Goal: Task Accomplishment & Management: Use online tool/utility

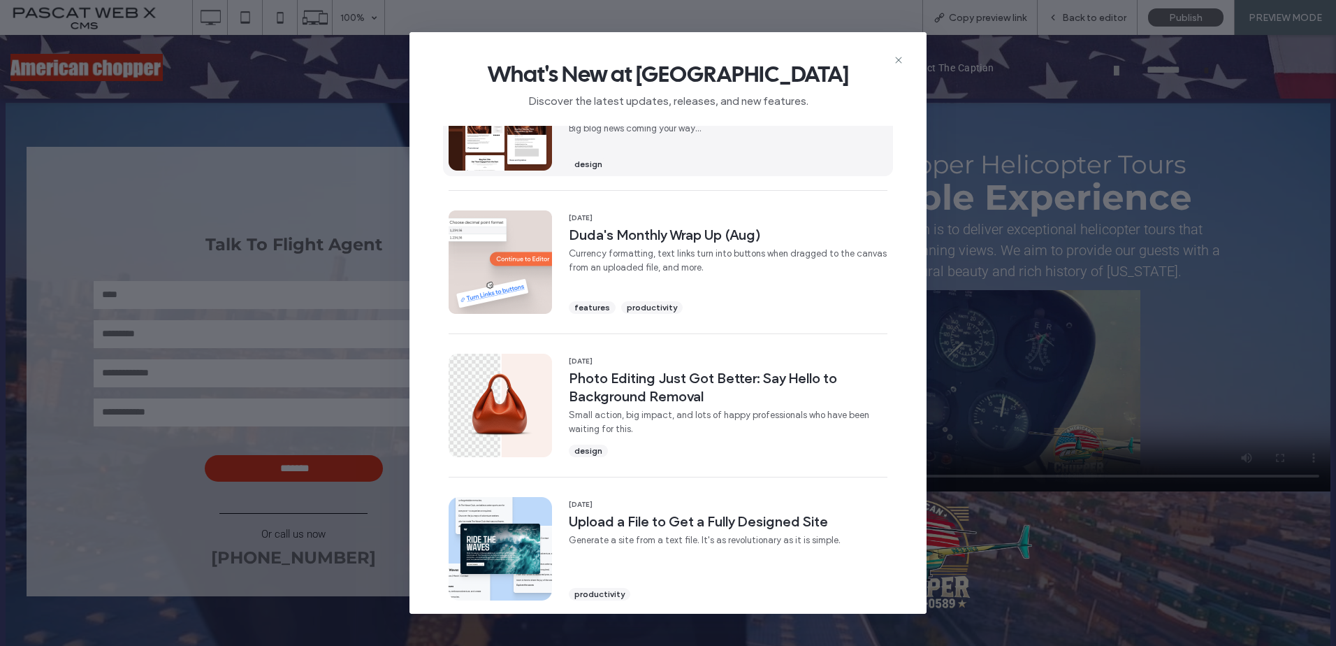
scroll to position [280, 0]
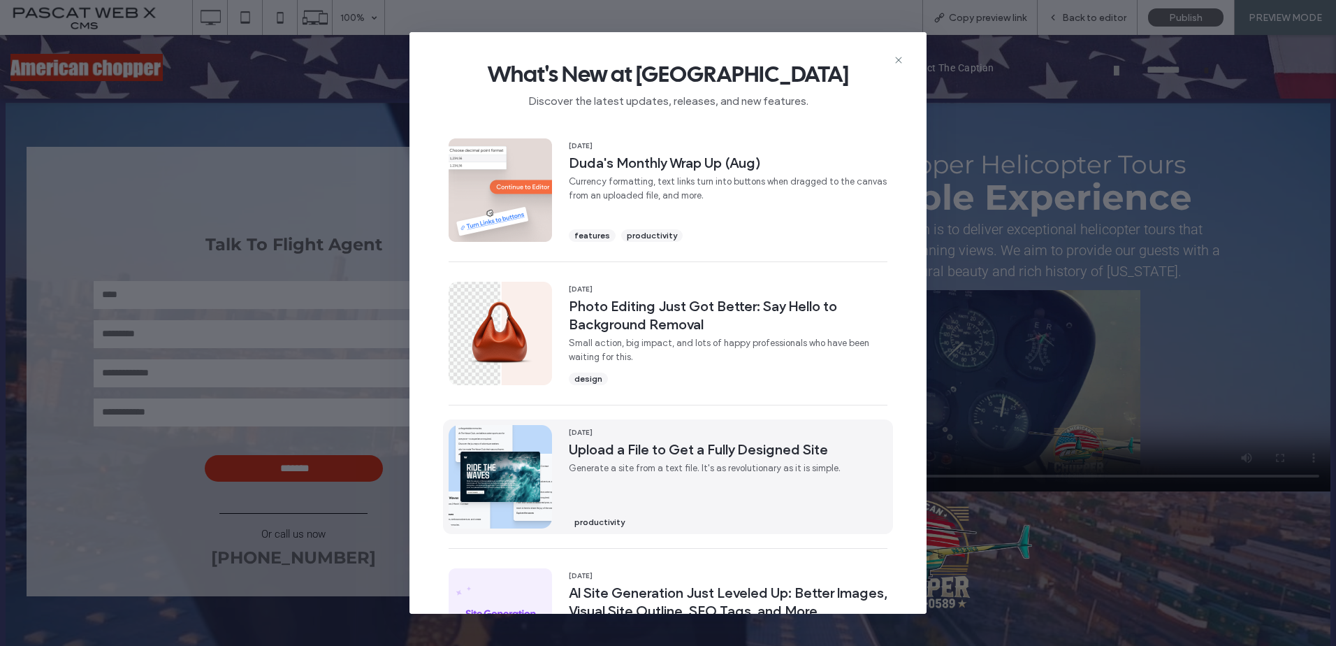
click at [614, 458] on span "Upload a File to Get a Fully Designed Site" at bounding box center [705, 449] width 272 height 18
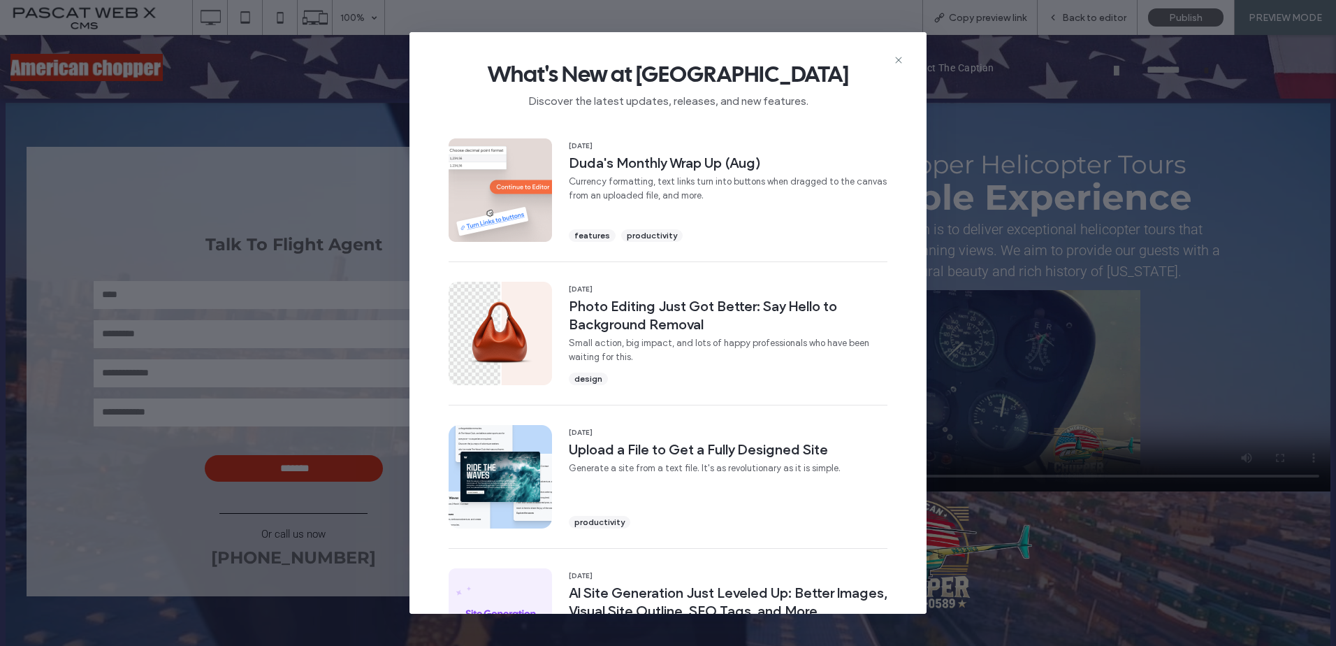
click at [899, 54] on div "What's New at Duda Discover the latest updates, releases, and new features." at bounding box center [667, 79] width 517 height 94
click at [897, 59] on icon at bounding box center [898, 60] width 11 height 11
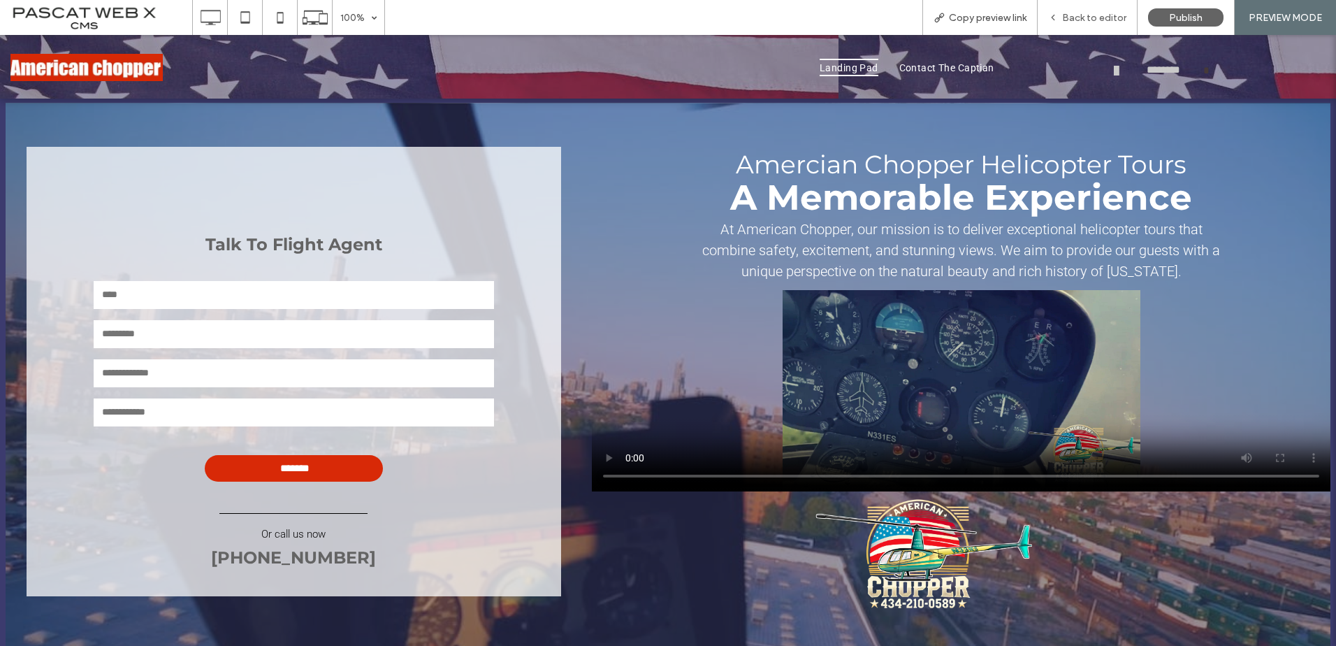
click at [1077, 22] on span "Back to editor" at bounding box center [1094, 18] width 64 height 12
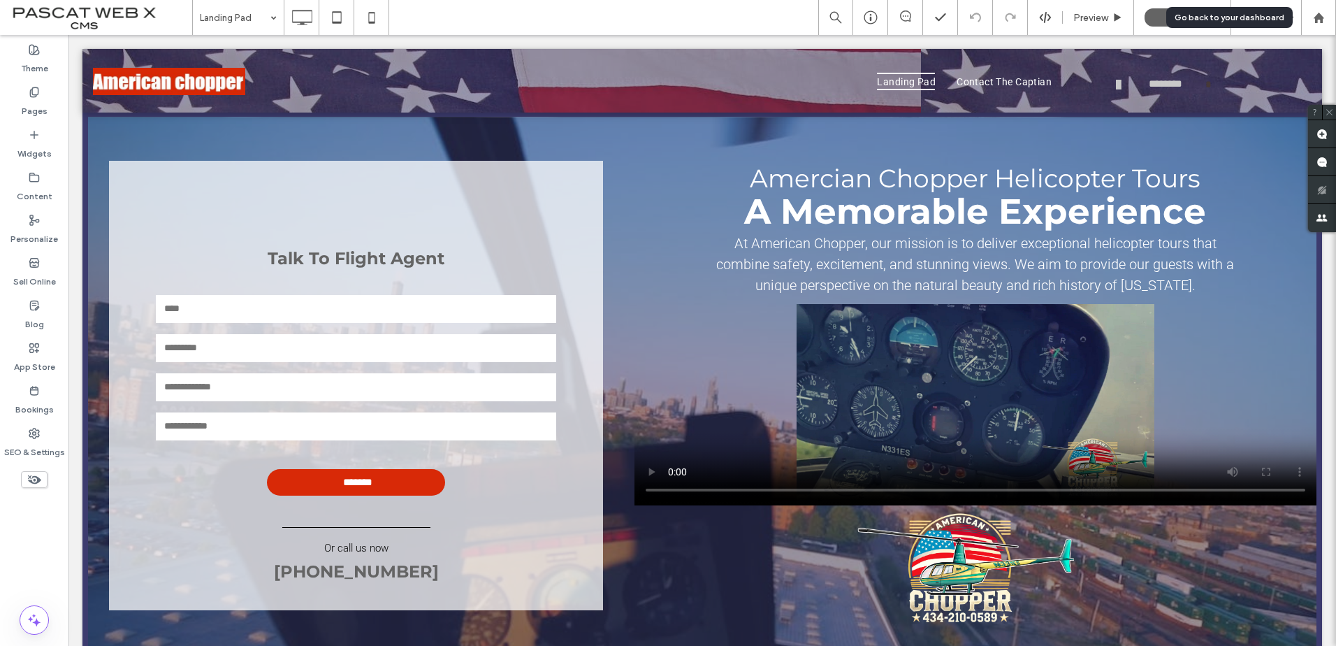
click at [1313, 17] on icon at bounding box center [1319, 18] width 12 height 12
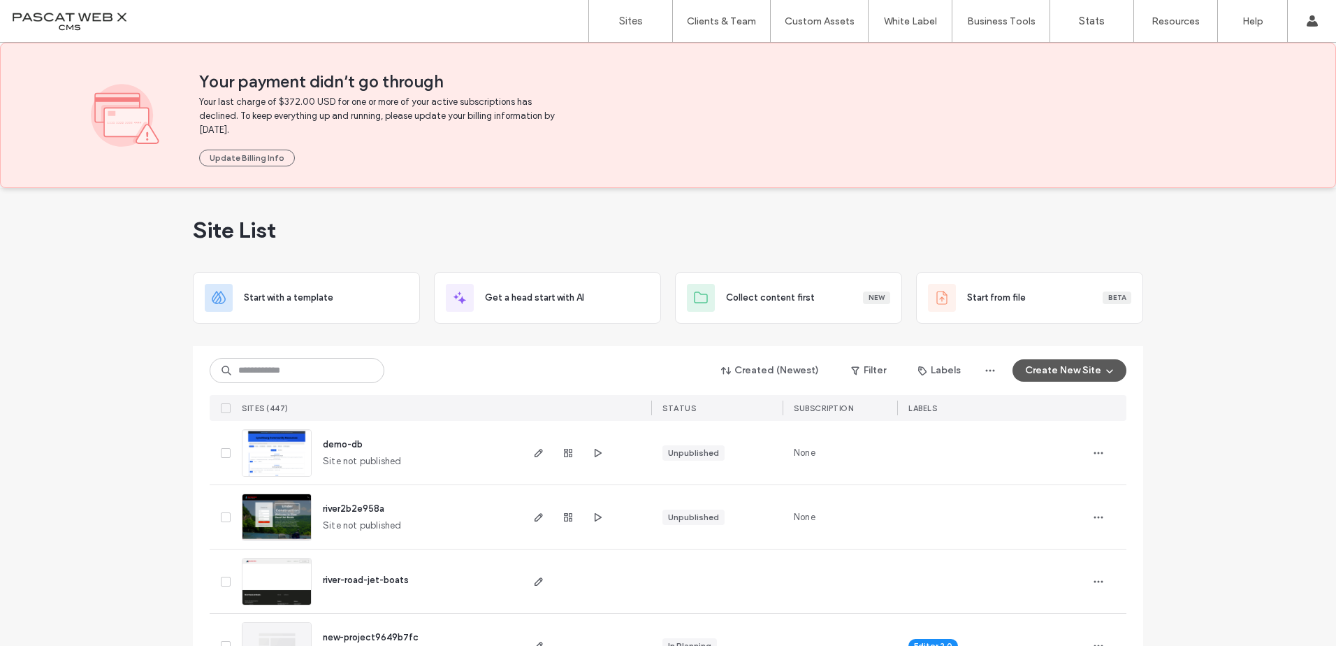
click at [1106, 368] on icon "button" at bounding box center [1109, 370] width 11 height 11
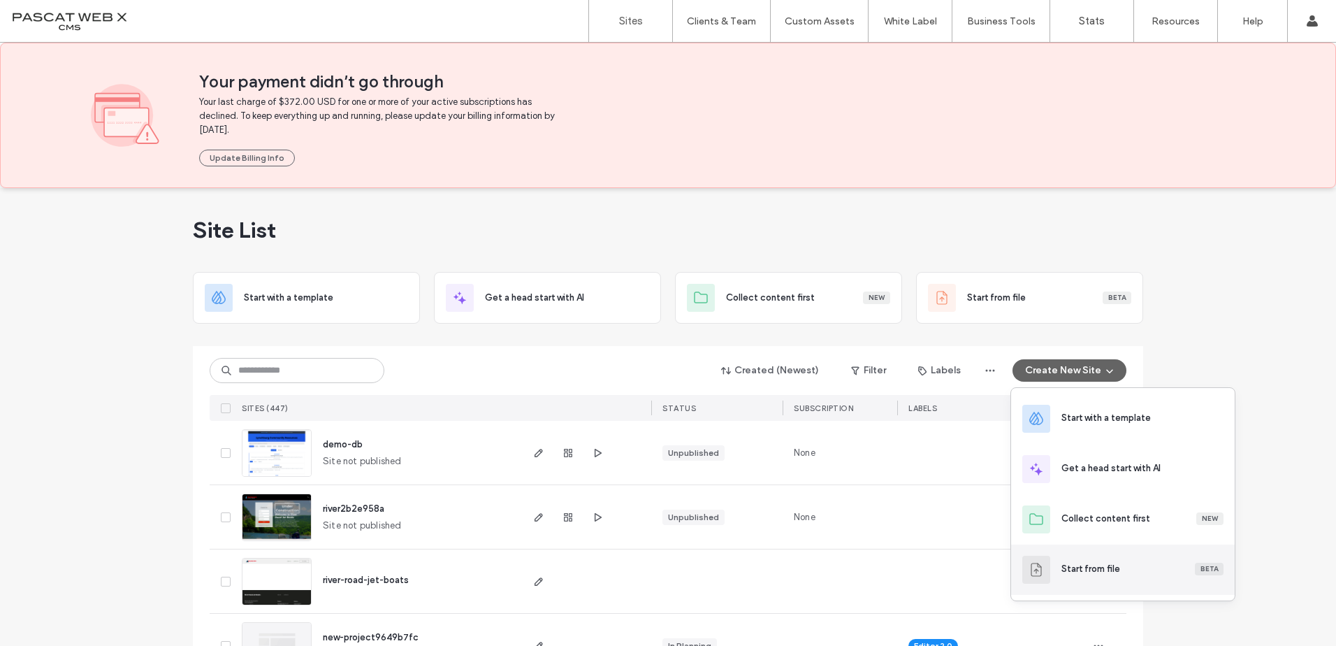
click at [1105, 566] on div "Start from file" at bounding box center [1090, 569] width 59 height 14
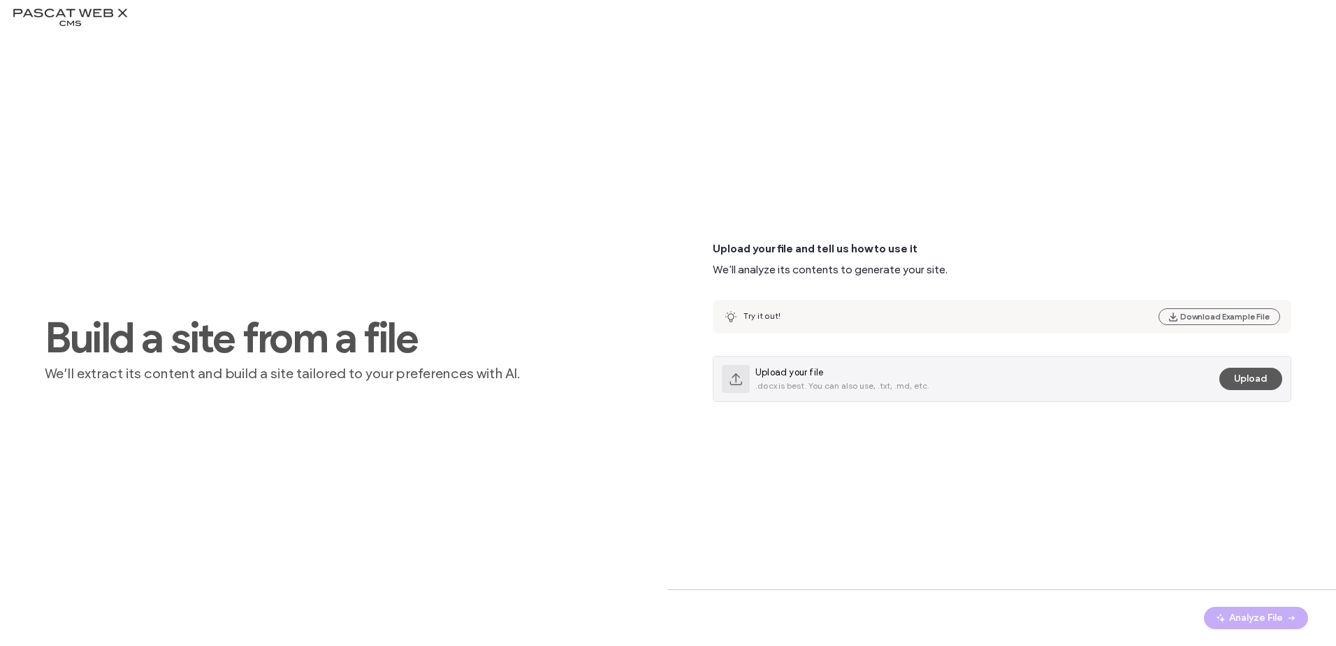
click at [1226, 375] on button "Upload" at bounding box center [1250, 379] width 63 height 22
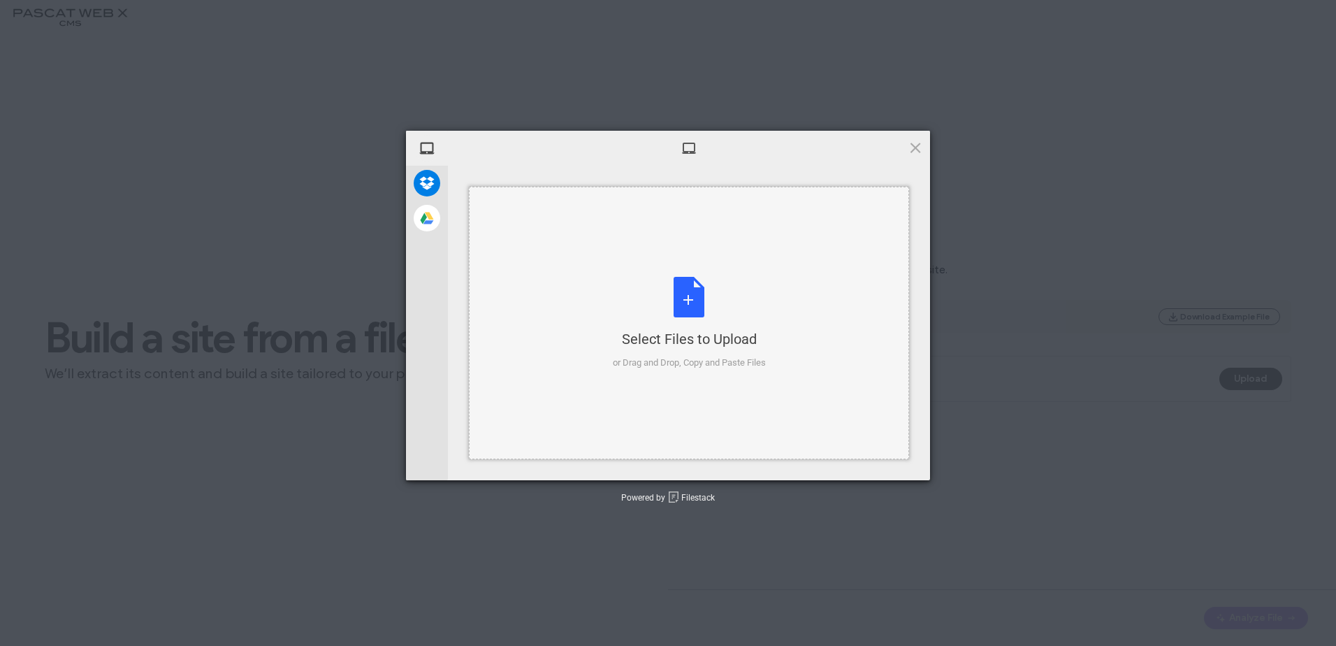
click at [664, 298] on div "Select Files to Upload or Drag and Drop, Copy and Paste Files" at bounding box center [689, 323] width 153 height 93
click at [666, 303] on div "Select Files to Upload or Drag and Drop, Copy and Paste Files" at bounding box center [689, 323] width 153 height 93
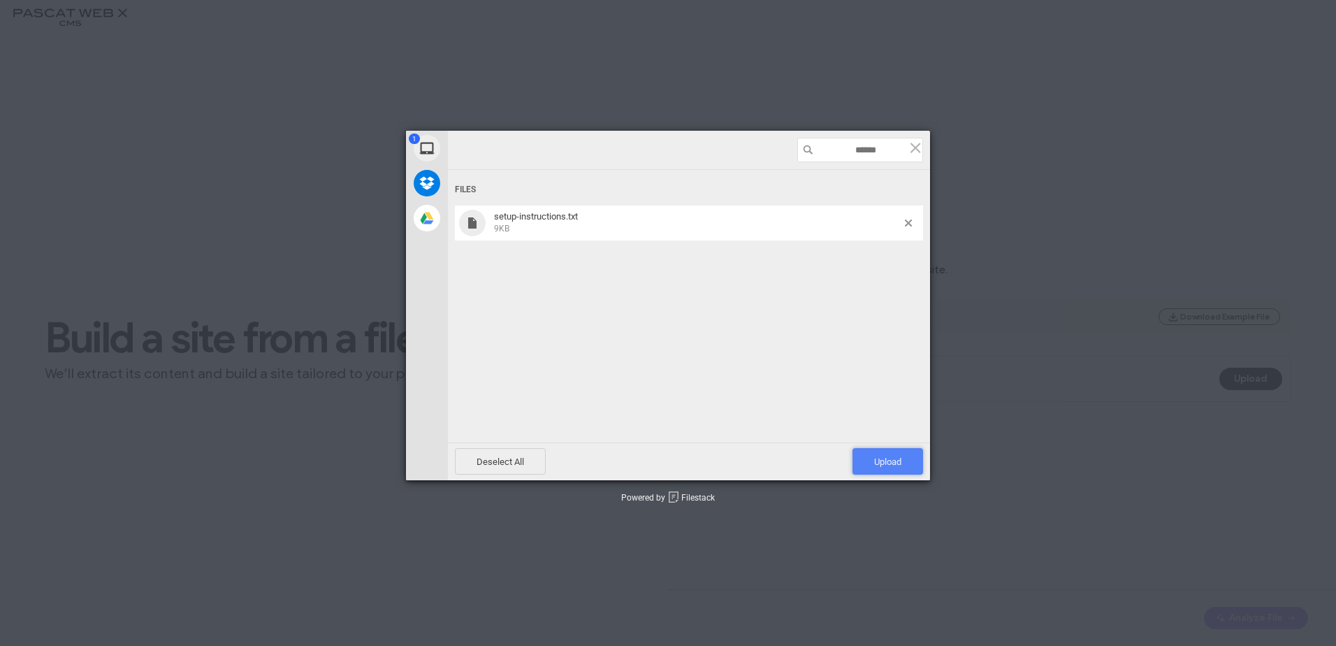
click at [871, 451] on span "Upload 1" at bounding box center [887, 461] width 71 height 27
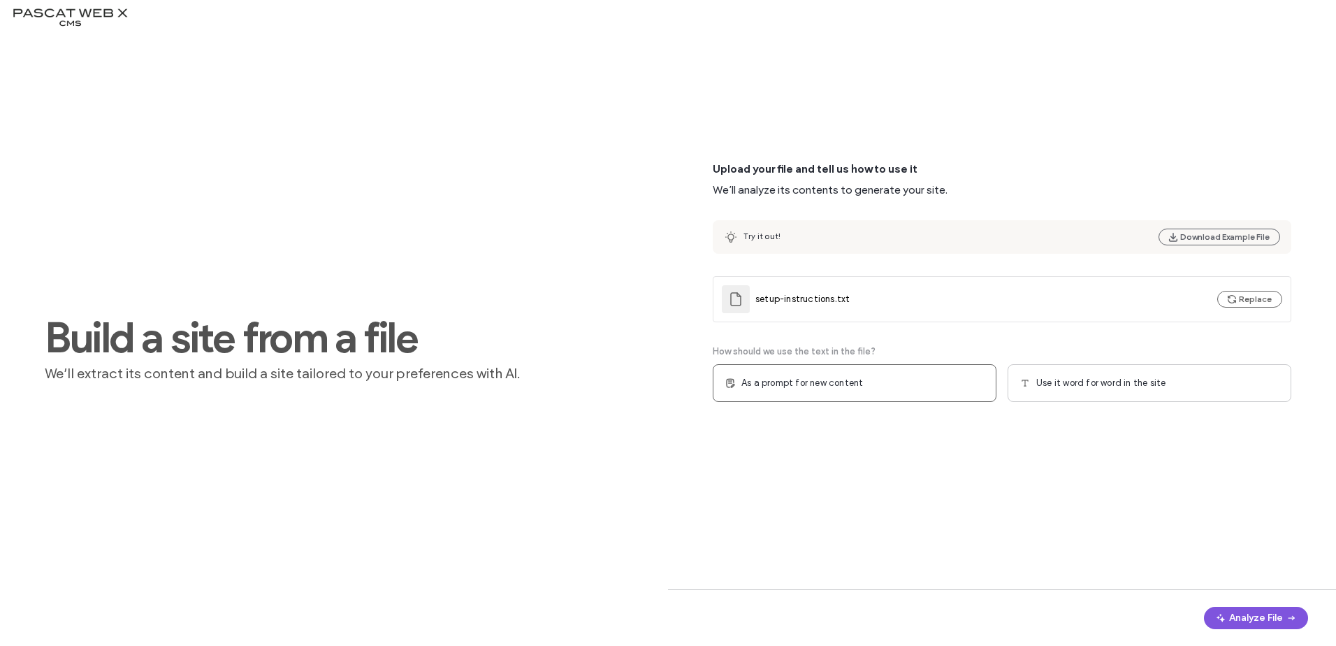
click at [1256, 614] on button "Analyze File" at bounding box center [1256, 618] width 104 height 22
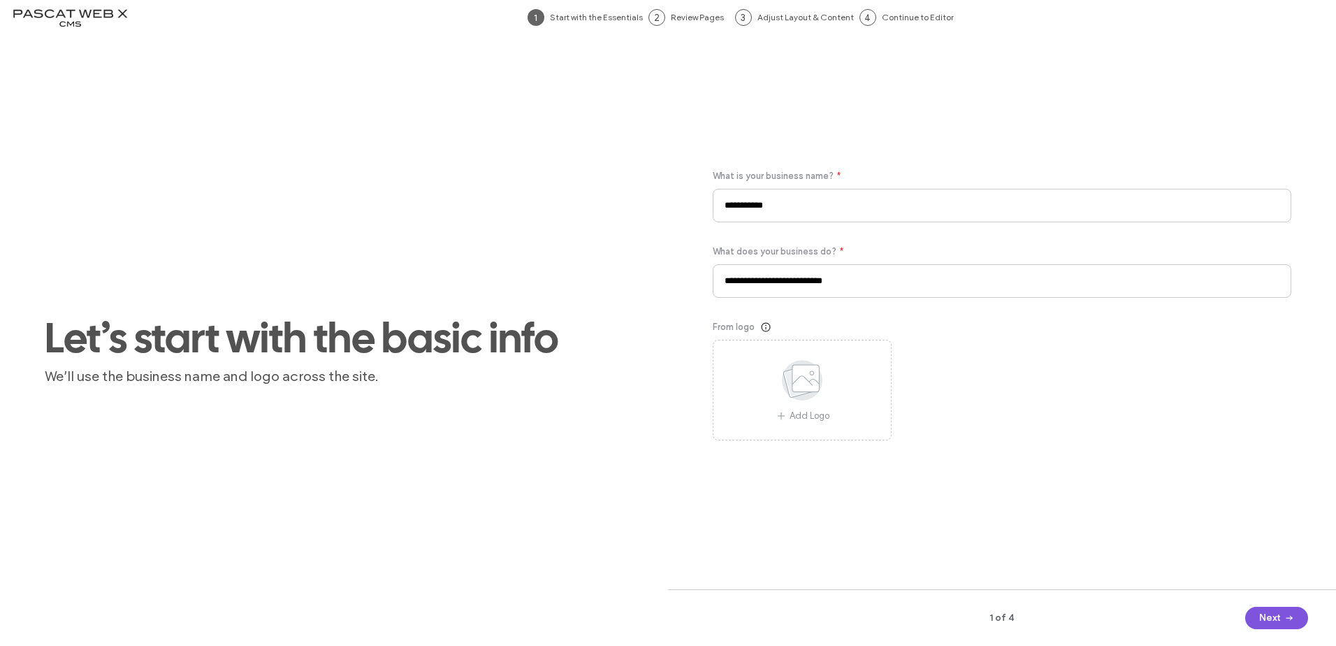
click at [1295, 619] on icon "button" at bounding box center [1289, 617] width 11 height 11
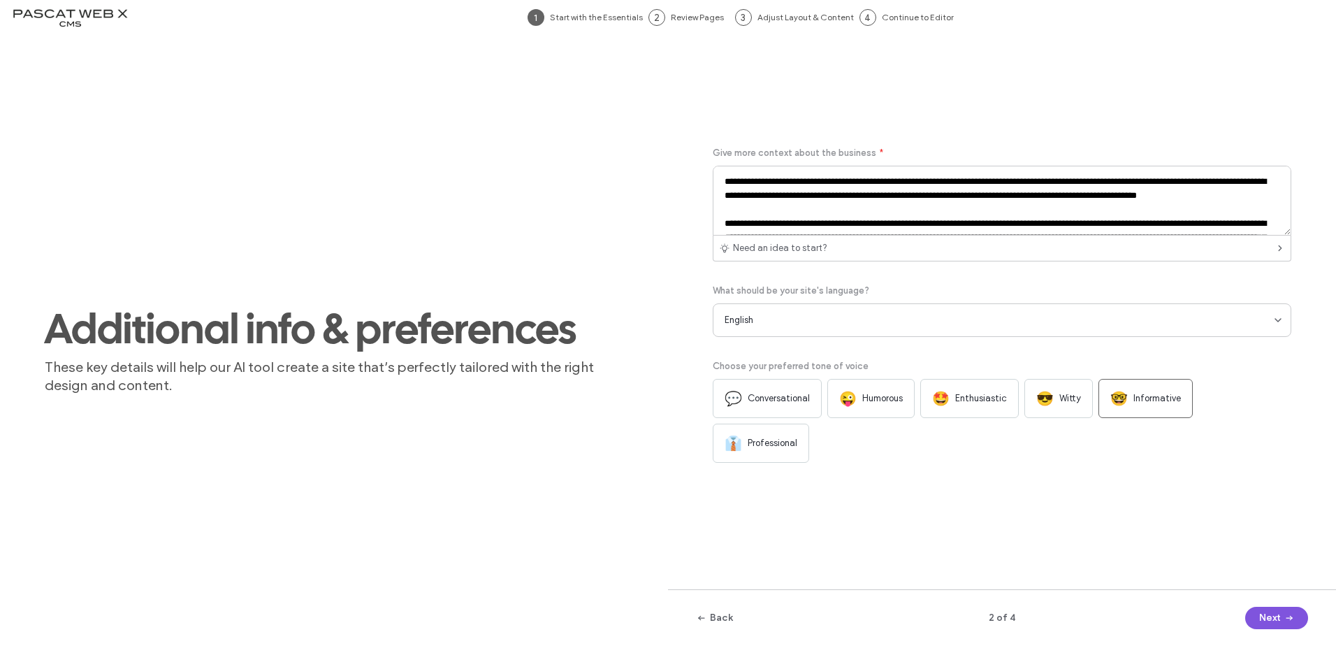
click at [1295, 619] on icon "button" at bounding box center [1289, 617] width 11 height 11
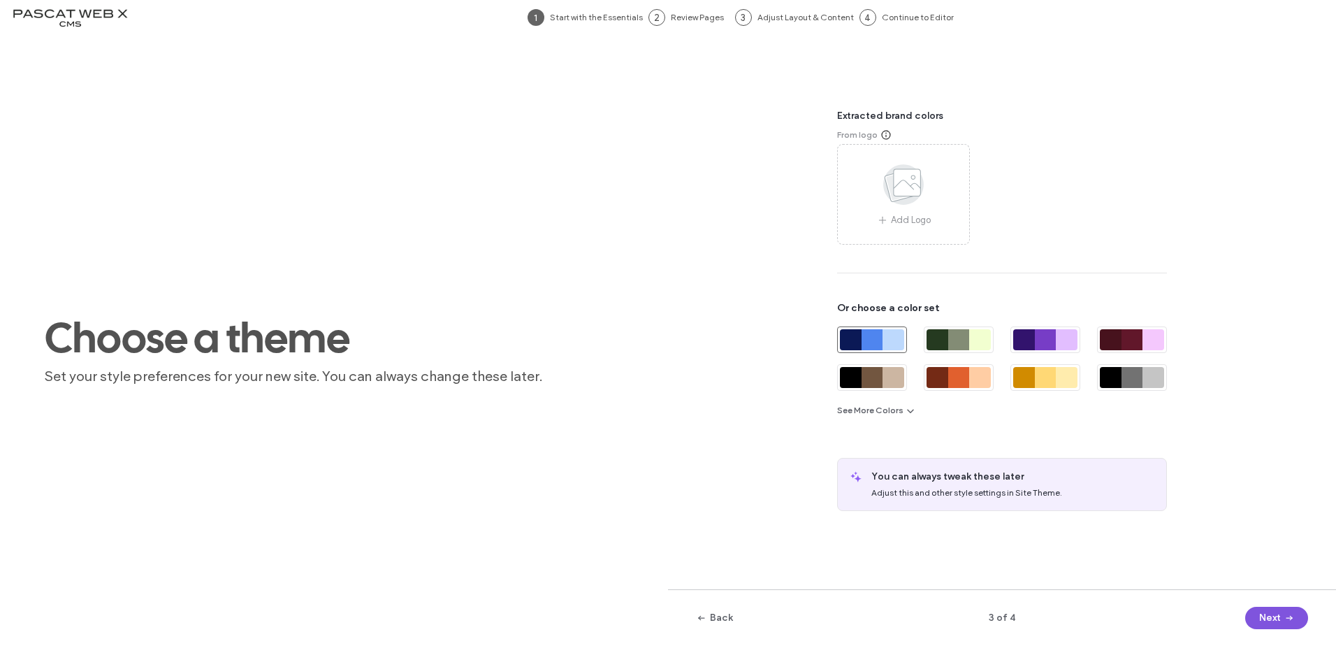
click at [1295, 619] on icon "button" at bounding box center [1289, 617] width 11 height 11
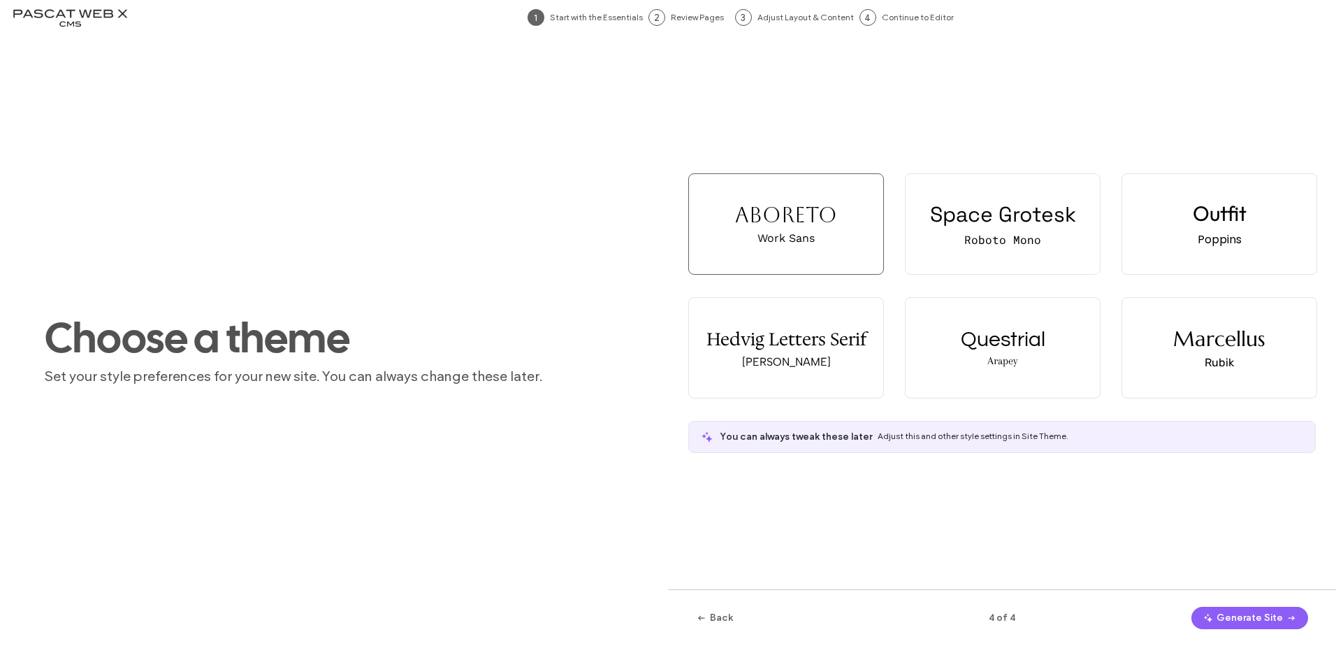
click at [1295, 619] on icon "button" at bounding box center [1291, 617] width 11 height 11
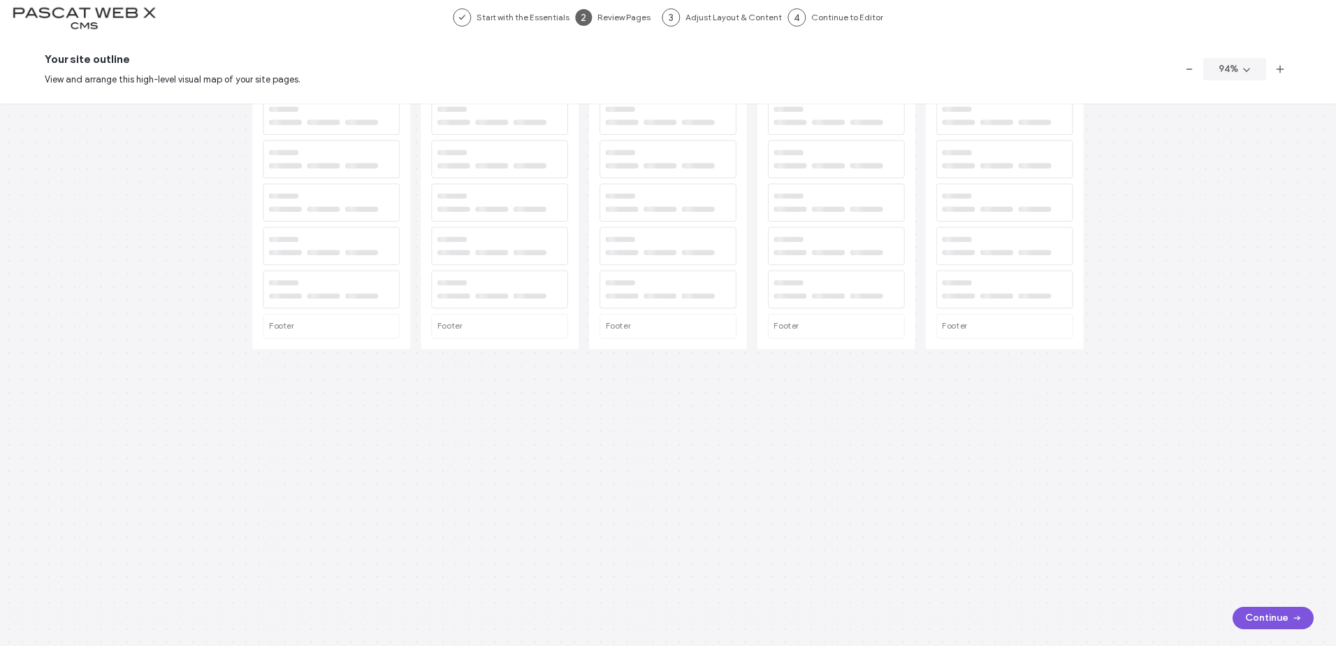
click at [1256, 623] on button "Continue" at bounding box center [1273, 618] width 81 height 22
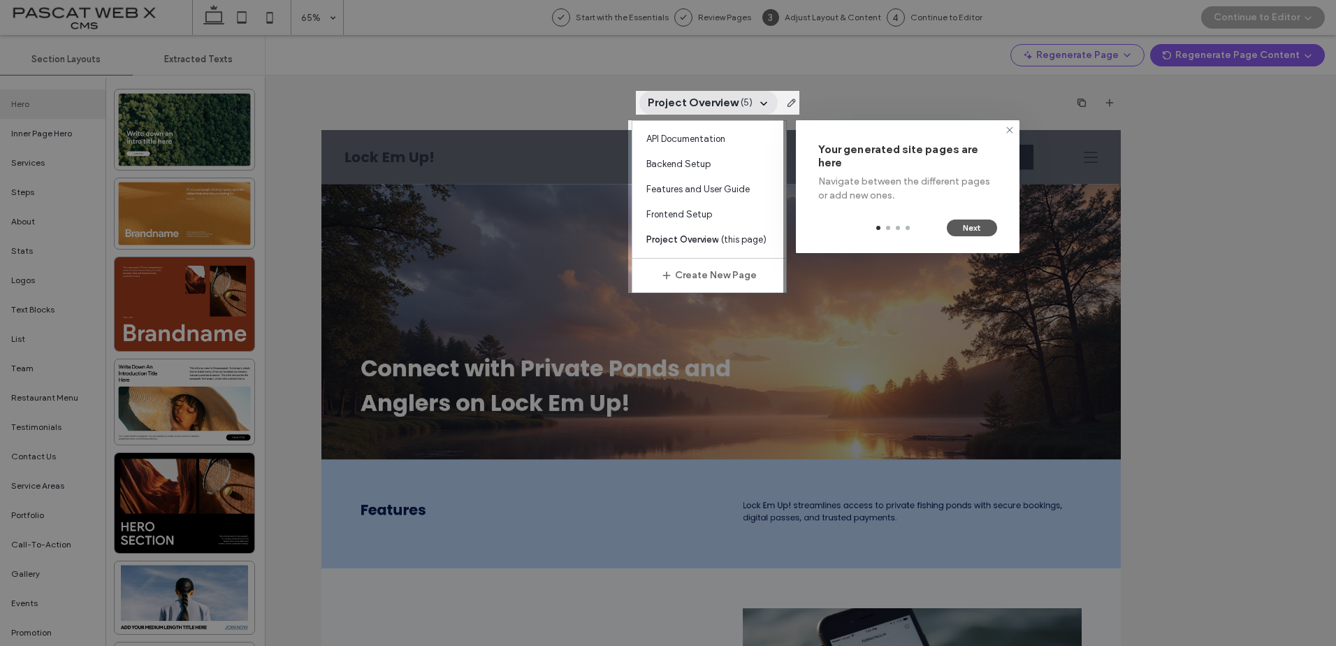
click at [968, 234] on button "Next" at bounding box center [972, 227] width 50 height 17
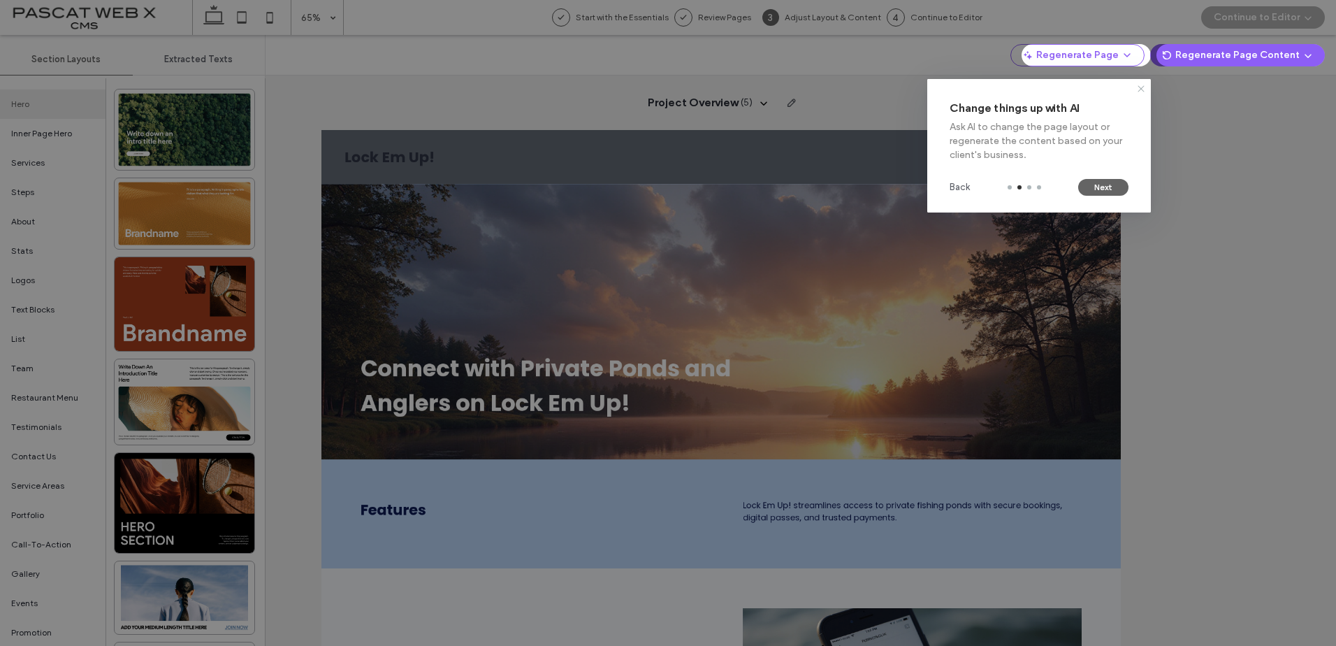
click at [1142, 86] on icon at bounding box center [1141, 88] width 11 height 11
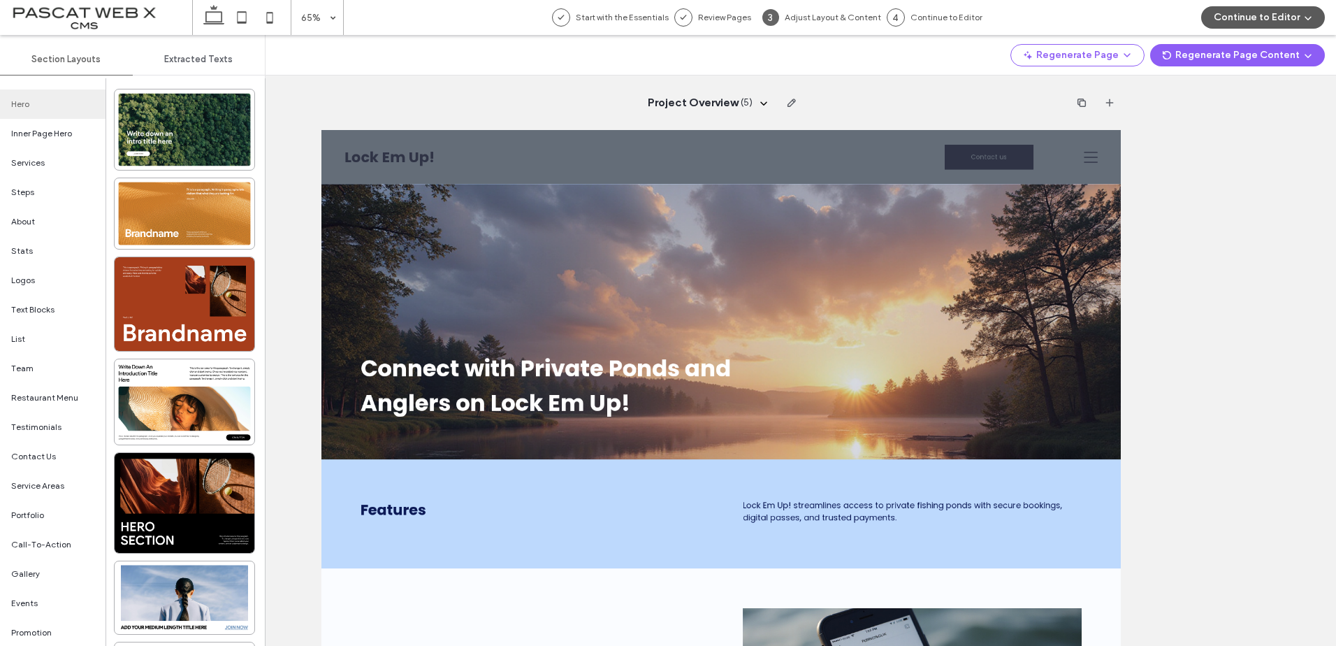
click at [1276, 7] on button "Continue to Editor" at bounding box center [1263, 17] width 124 height 22
click at [1249, 61] on span "With All Pages" at bounding box center [1234, 60] width 58 height 14
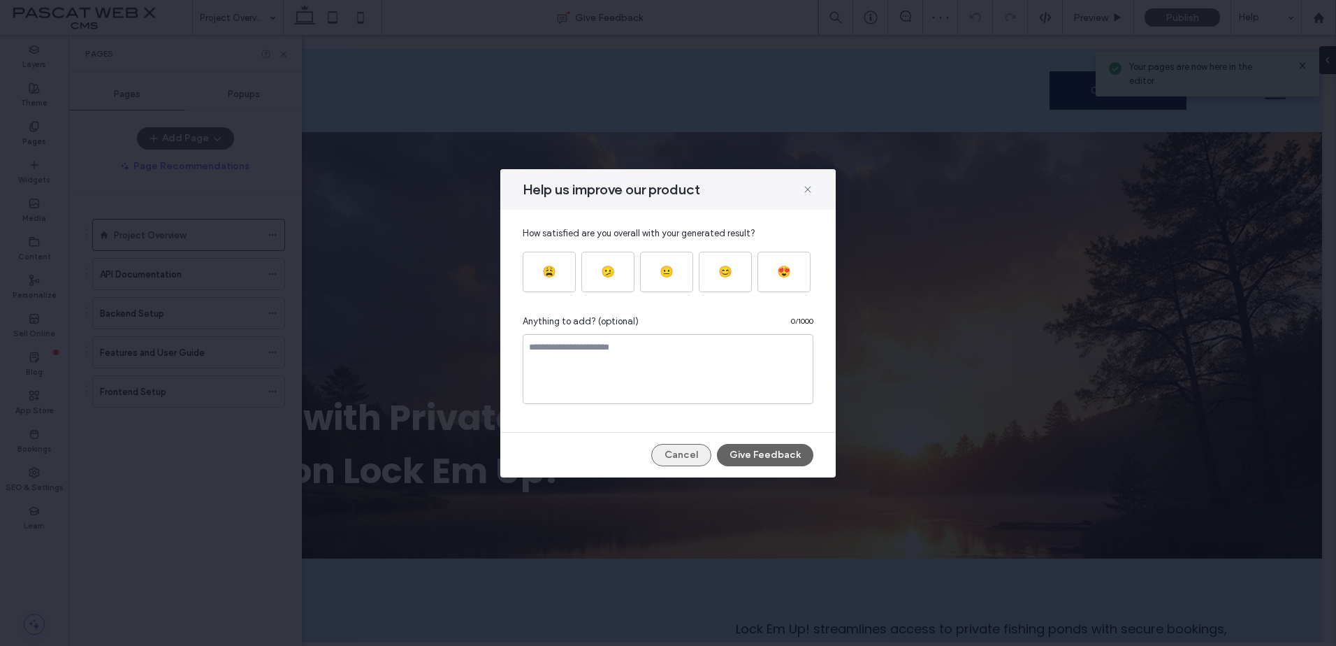
click at [666, 456] on button "Cancel" at bounding box center [681, 455] width 60 height 22
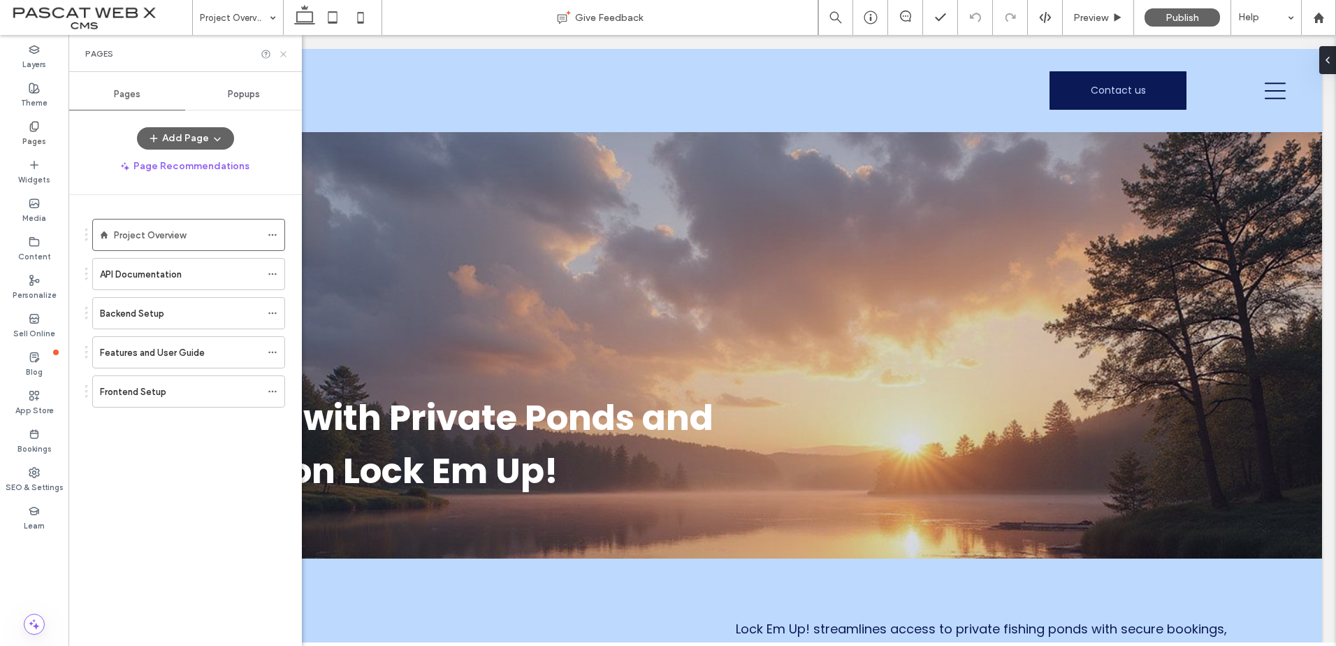
click at [282, 55] on use at bounding box center [283, 54] width 6 height 6
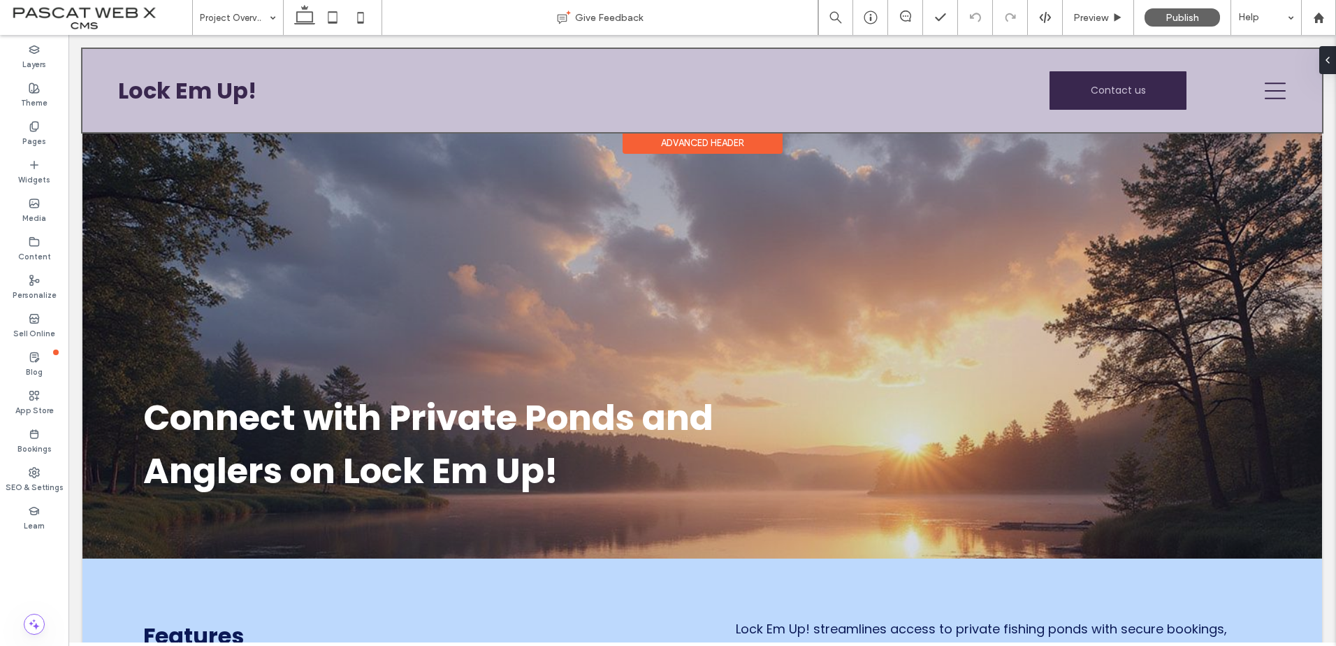
click at [1273, 82] on div at bounding box center [702, 90] width 1240 height 83
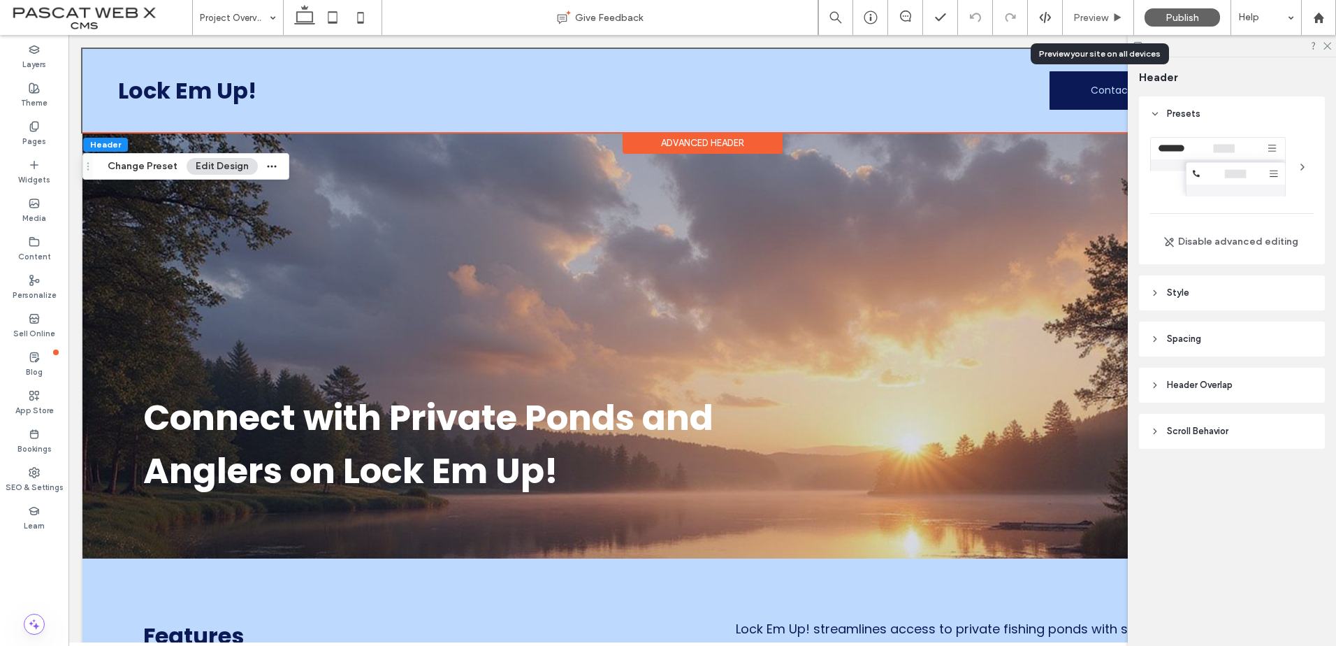
click at [1071, 19] on div "Preview" at bounding box center [1098, 18] width 71 height 12
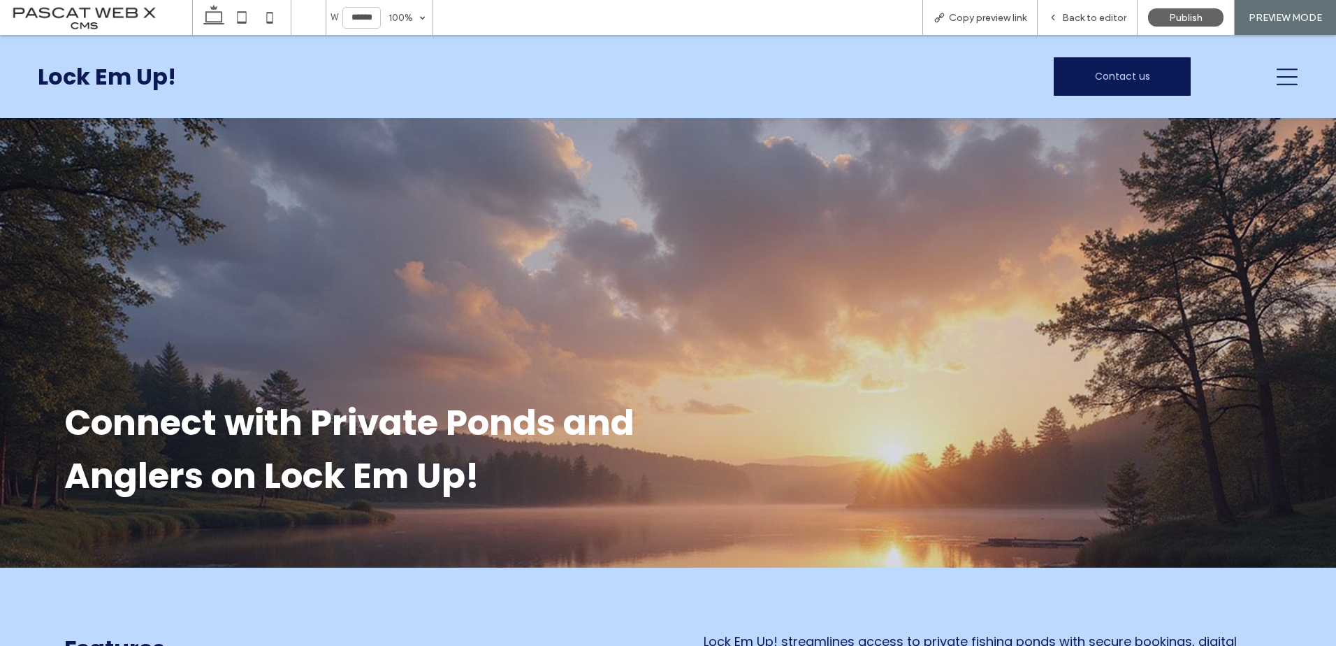
click at [1277, 78] on icon at bounding box center [1287, 76] width 21 height 21
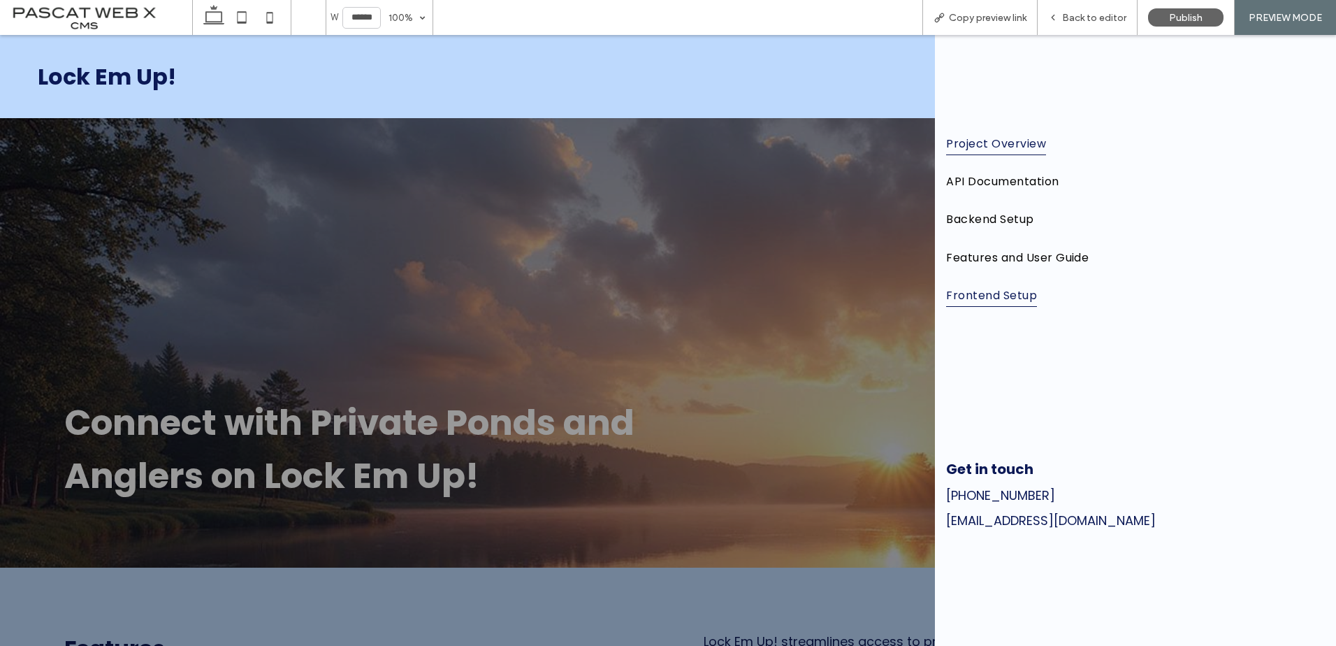
click at [994, 301] on span "Frontend Setup" at bounding box center [991, 295] width 91 height 24
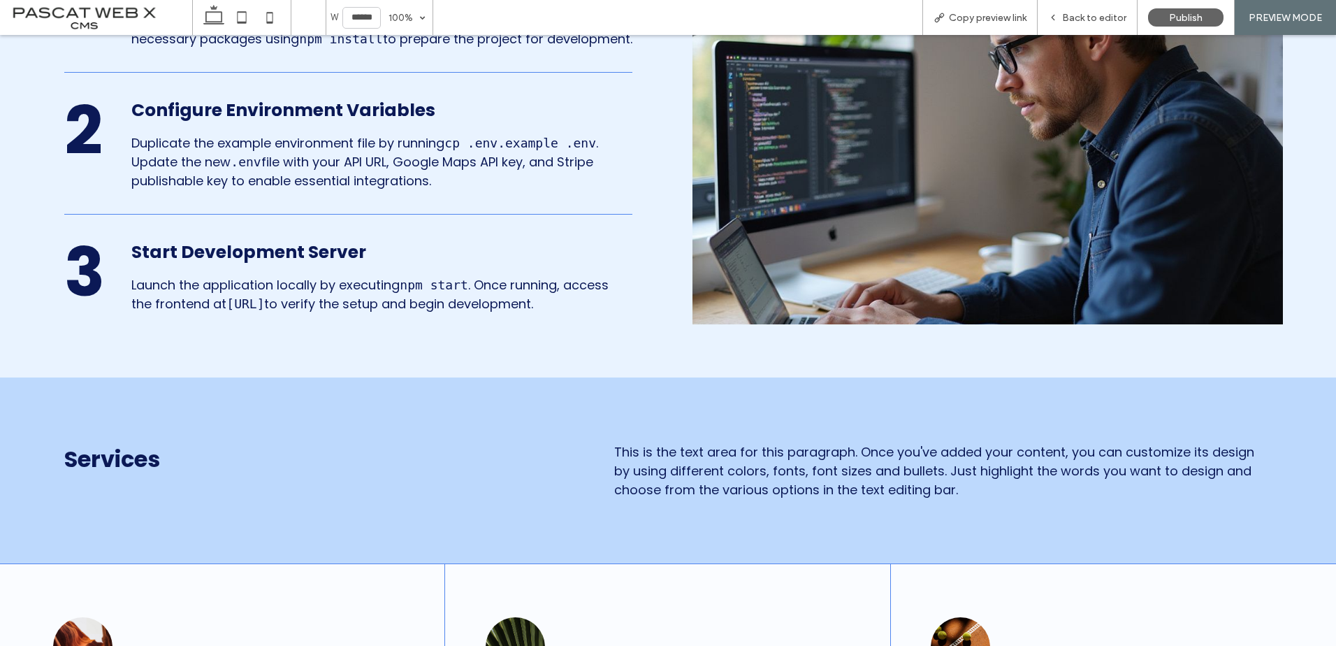
scroll to position [720, 0]
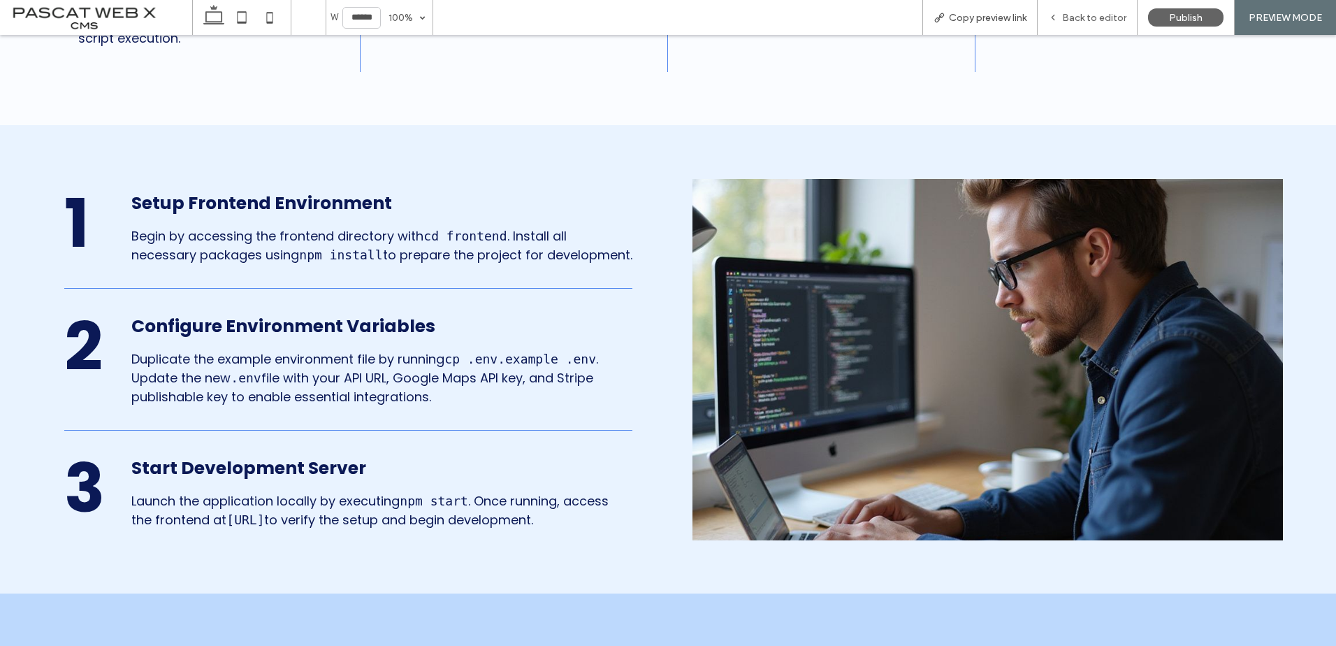
click at [1134, 22] on div "Back to editor" at bounding box center [1087, 18] width 99 height 12
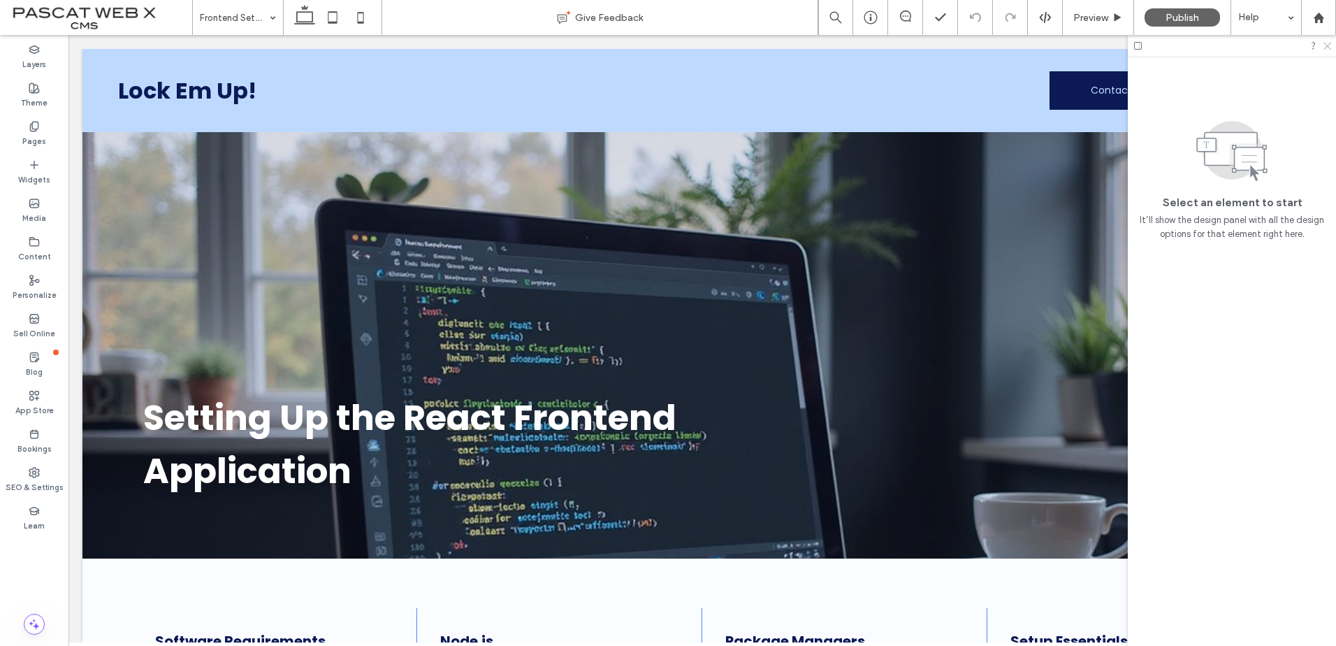
click at [1328, 48] on icon at bounding box center [1326, 45] width 9 height 9
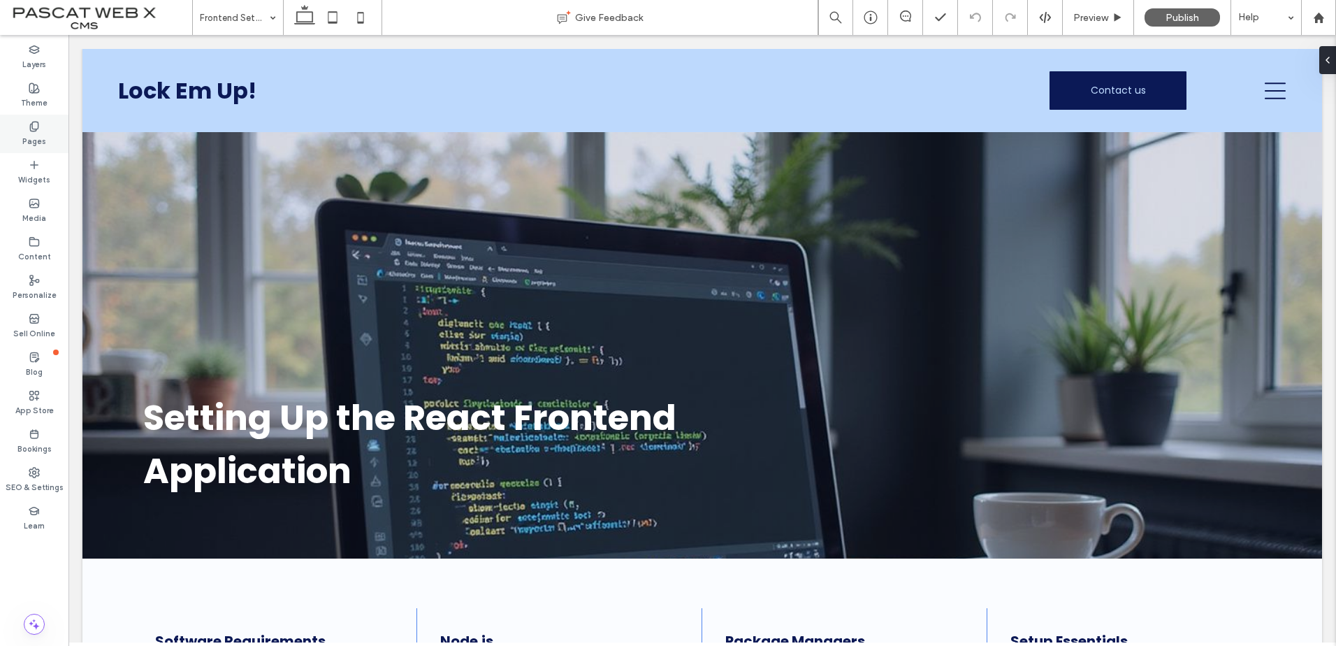
click at [38, 131] on icon at bounding box center [34, 126] width 11 height 11
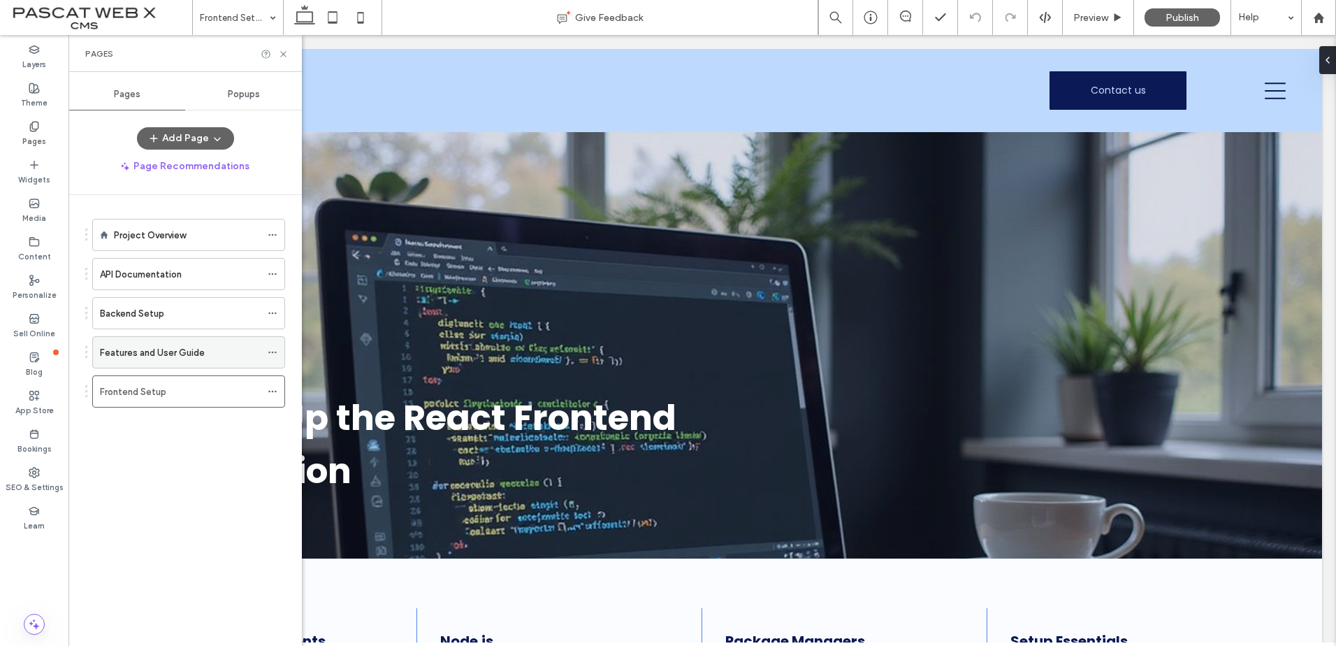
click at [133, 354] on label "Features and User Guide" at bounding box center [152, 352] width 105 height 24
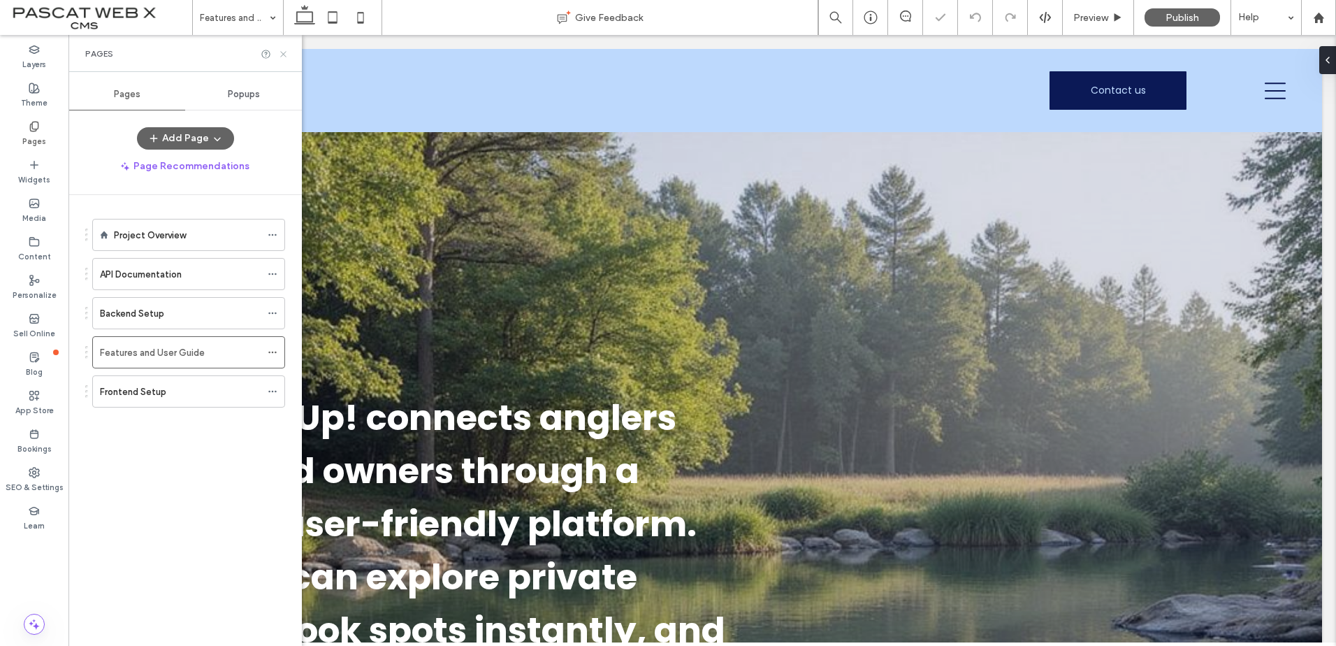
click at [283, 54] on use at bounding box center [283, 54] width 6 height 6
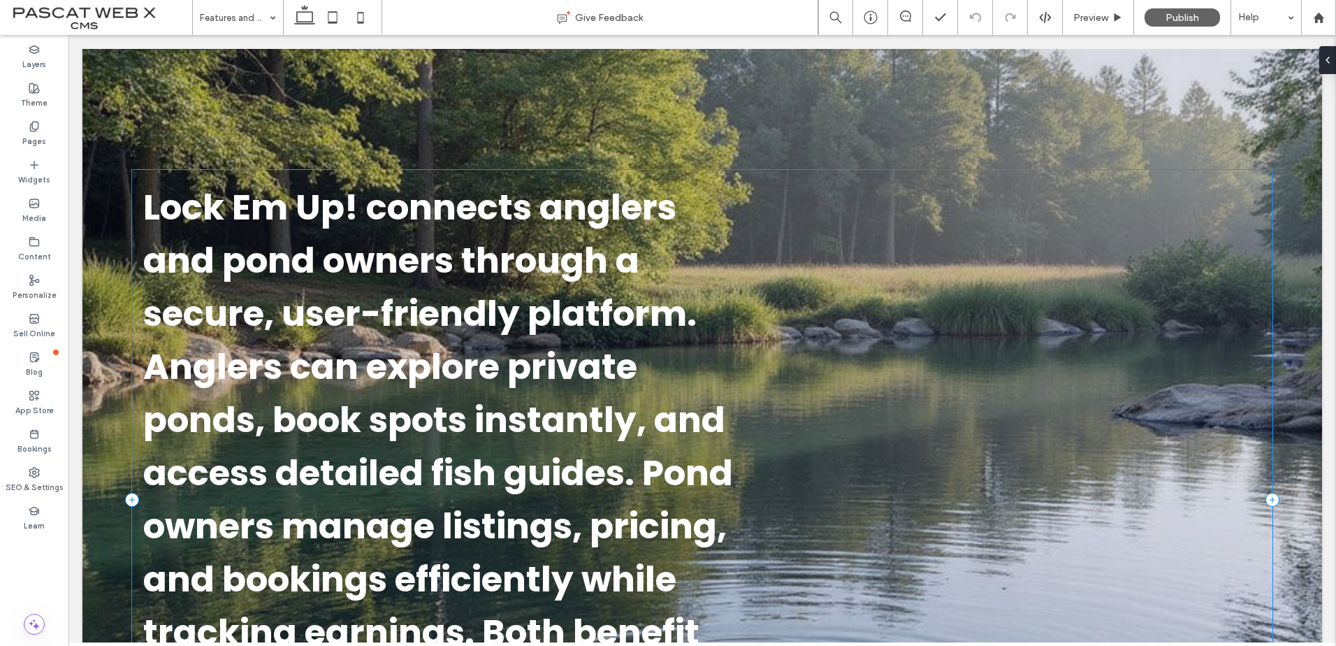
scroll to position [210, 0]
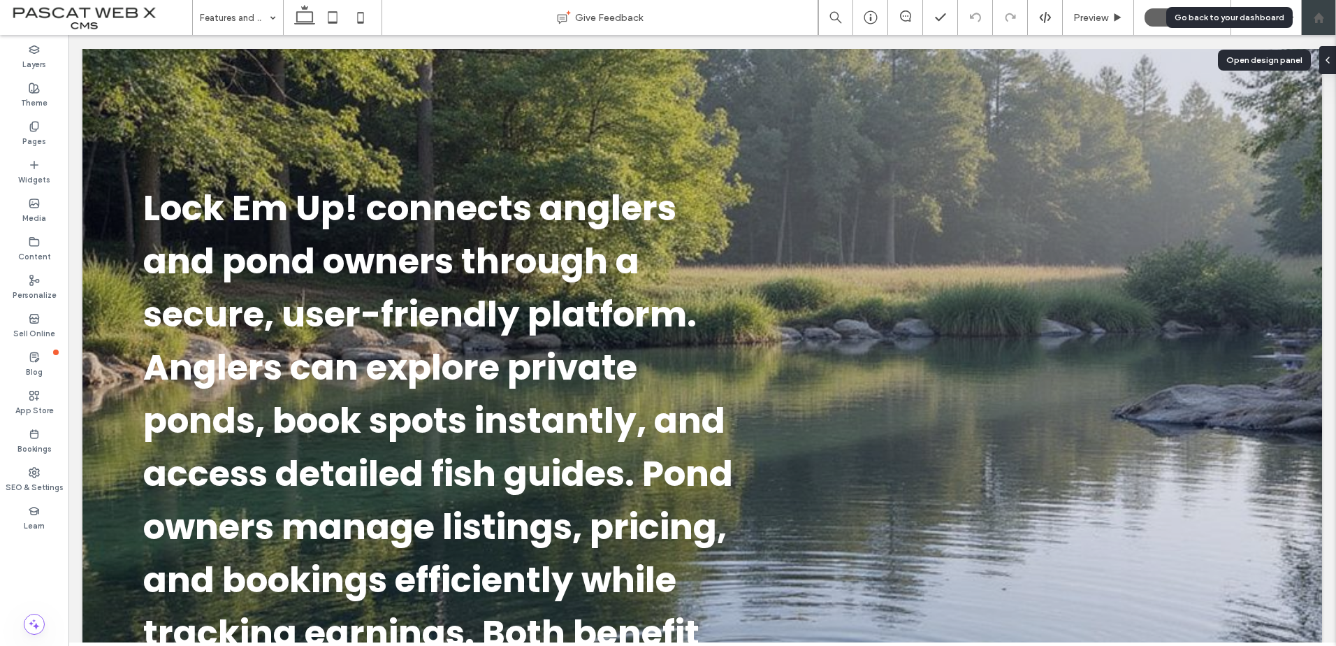
click at [1310, 23] on div at bounding box center [1319, 18] width 34 height 12
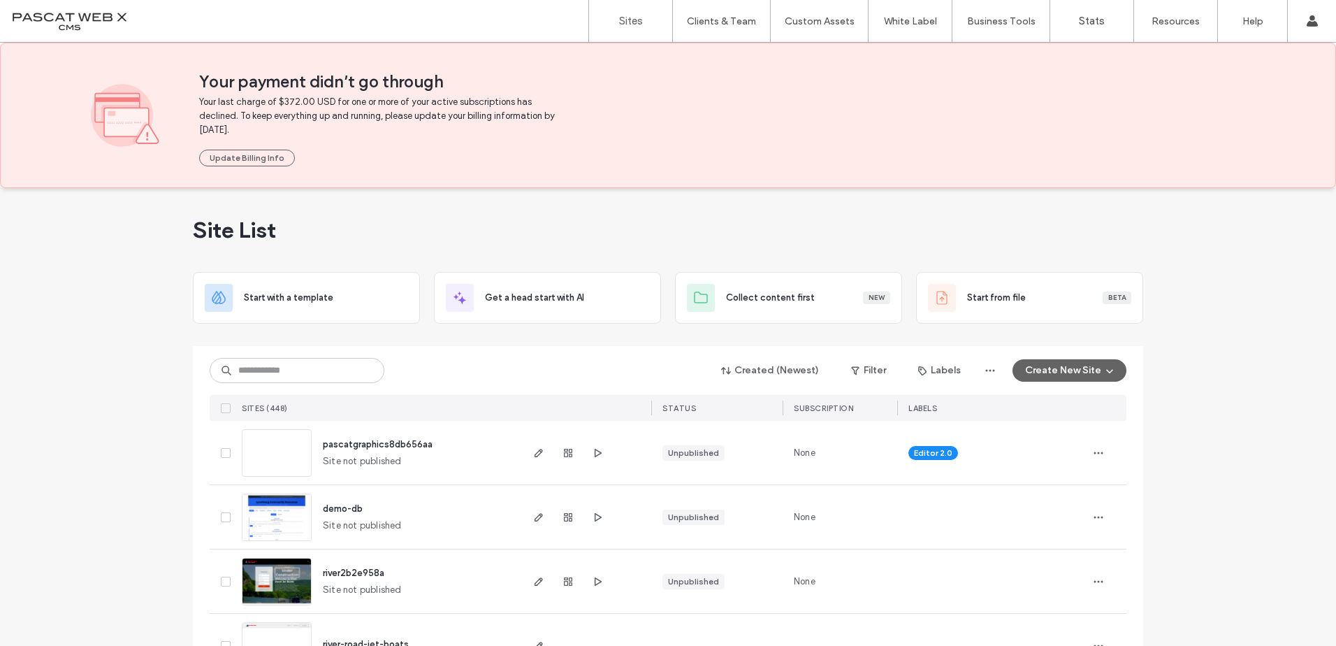
click at [268, 440] on link at bounding box center [277, 453] width 70 height 48
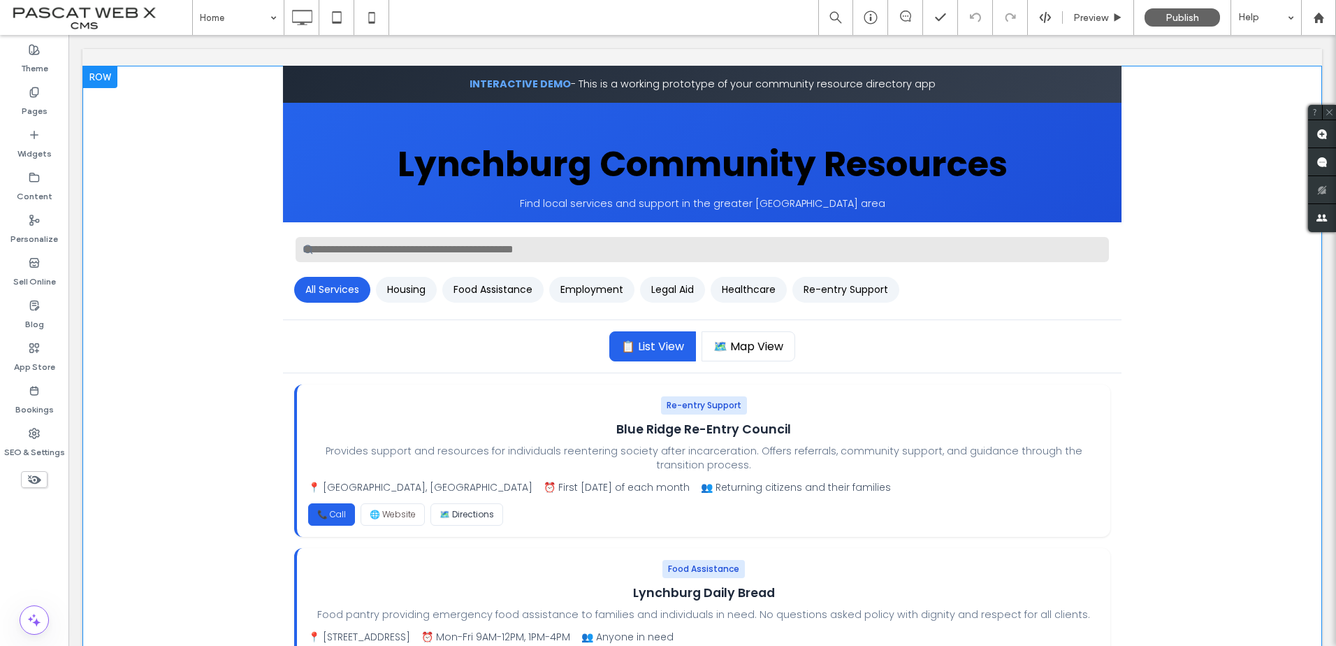
scroll to position [210, 0]
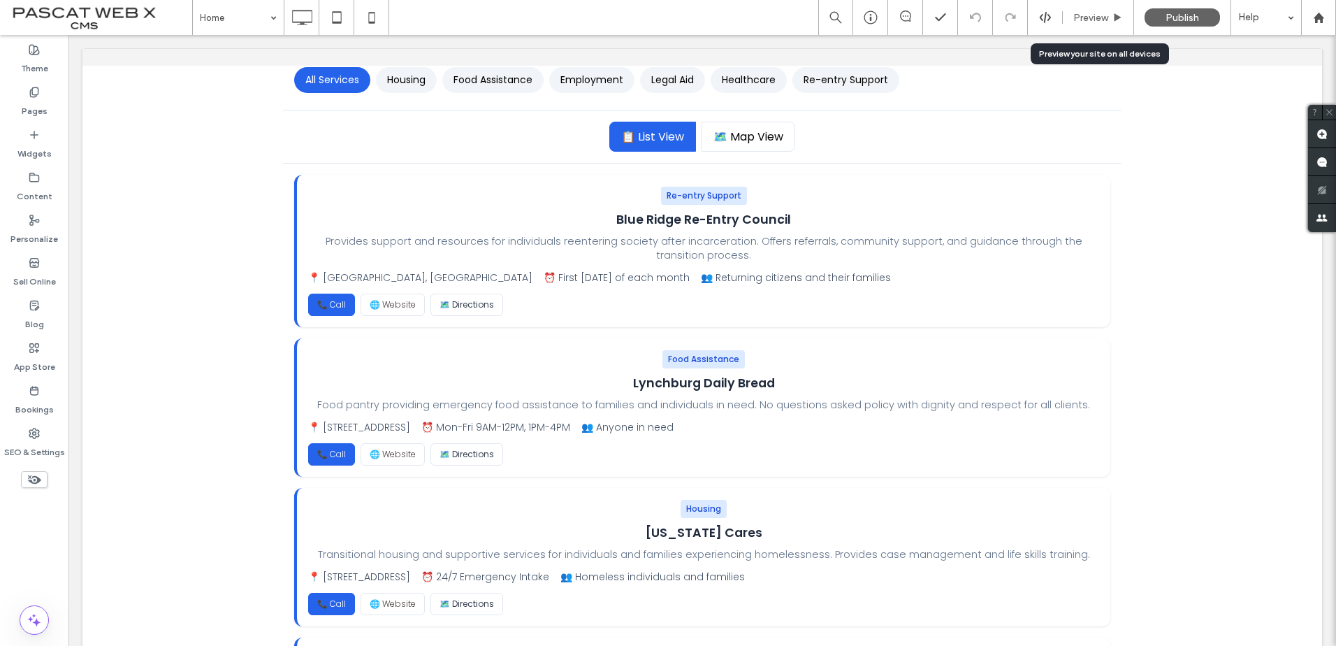
click at [1075, 13] on span "Preview" at bounding box center [1090, 18] width 35 height 12
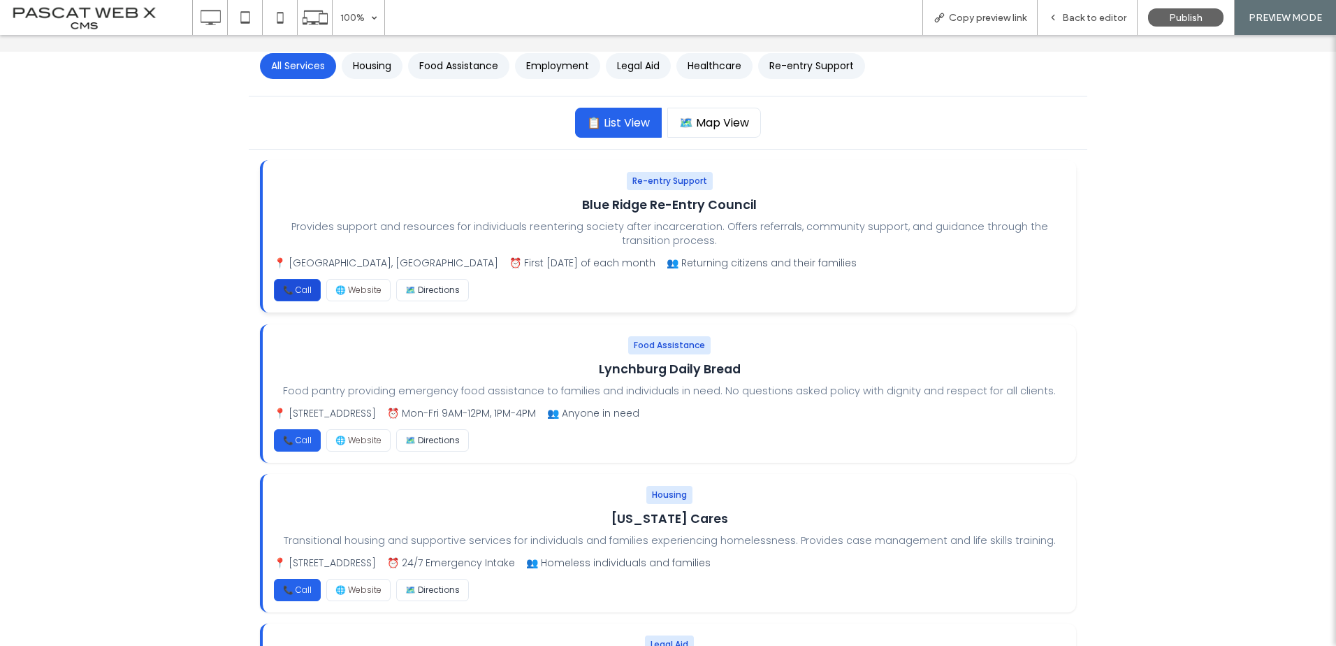
click at [283, 286] on link "📞 Call" at bounding box center [297, 290] width 47 height 22
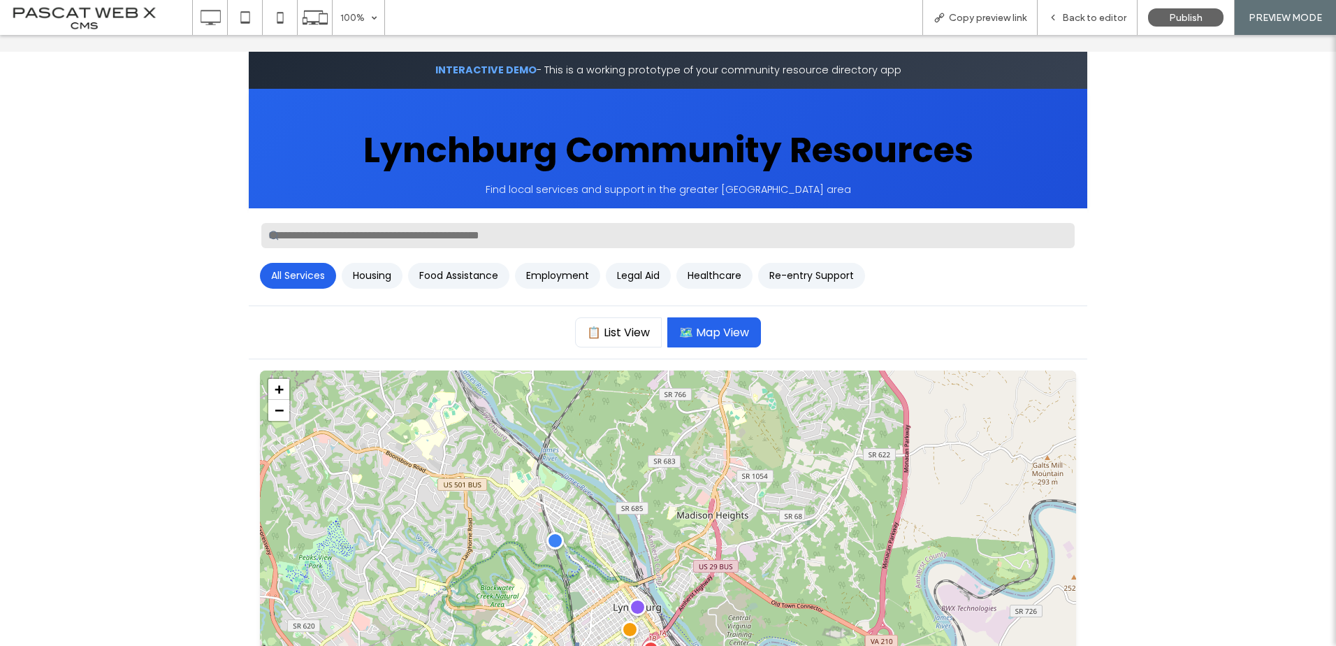
click at [644, 275] on button "Legal Aid" at bounding box center [638, 276] width 65 height 26
click at [561, 287] on button "Employment" at bounding box center [557, 276] width 85 height 26
click at [466, 272] on button "Food Assistance" at bounding box center [458, 276] width 101 height 26
click at [377, 277] on button "Housing" at bounding box center [372, 276] width 61 height 26
click at [278, 272] on button "All Services" at bounding box center [298, 276] width 76 height 26
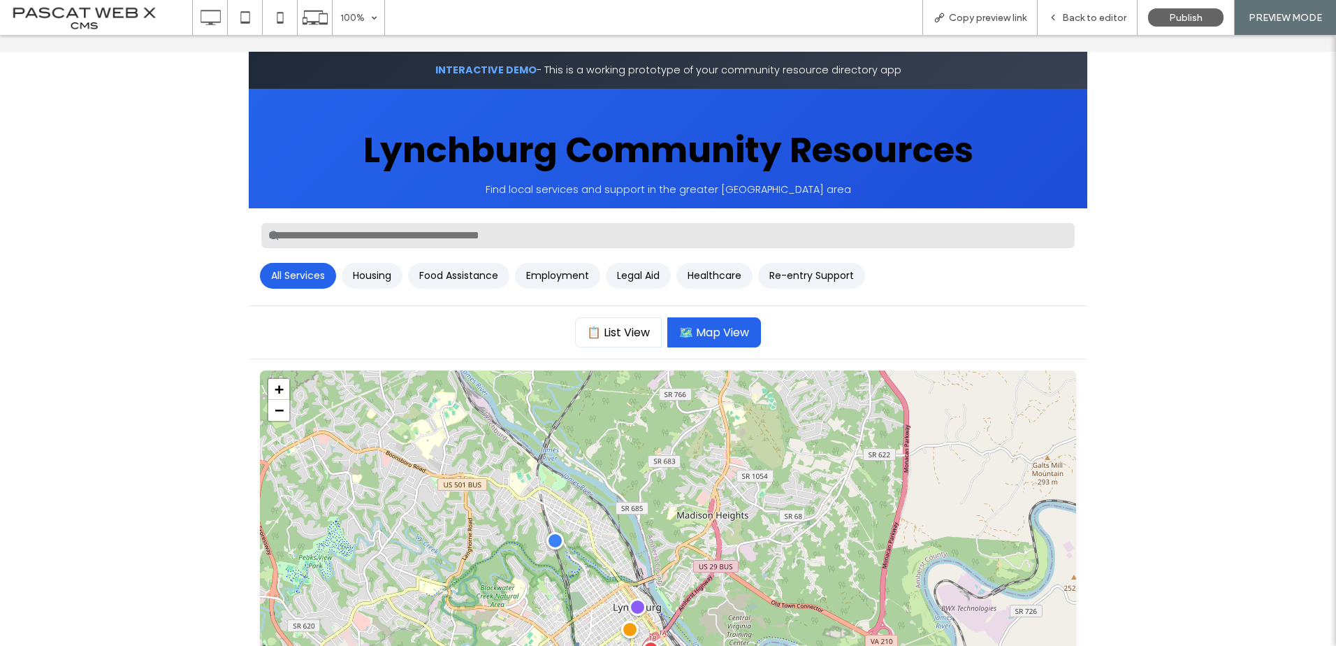
click at [358, 235] on input "text" at bounding box center [668, 236] width 816 height 28
type input "*******"
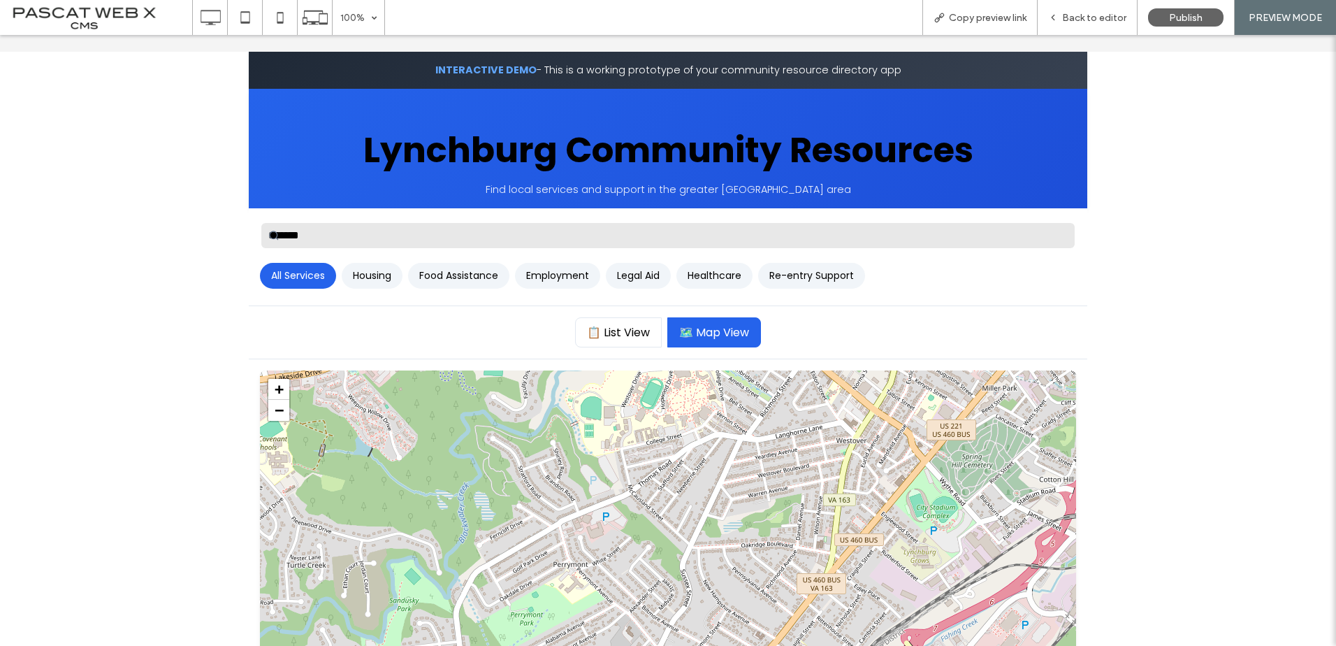
click at [363, 273] on button "Housing" at bounding box center [372, 276] width 61 height 26
drag, startPoint x: 432, startPoint y: 275, endPoint x: 460, endPoint y: 275, distance: 28.6
click at [433, 275] on button "Food Assistance" at bounding box center [458, 276] width 101 height 26
click at [595, 335] on button "📋 List View" at bounding box center [618, 332] width 87 height 30
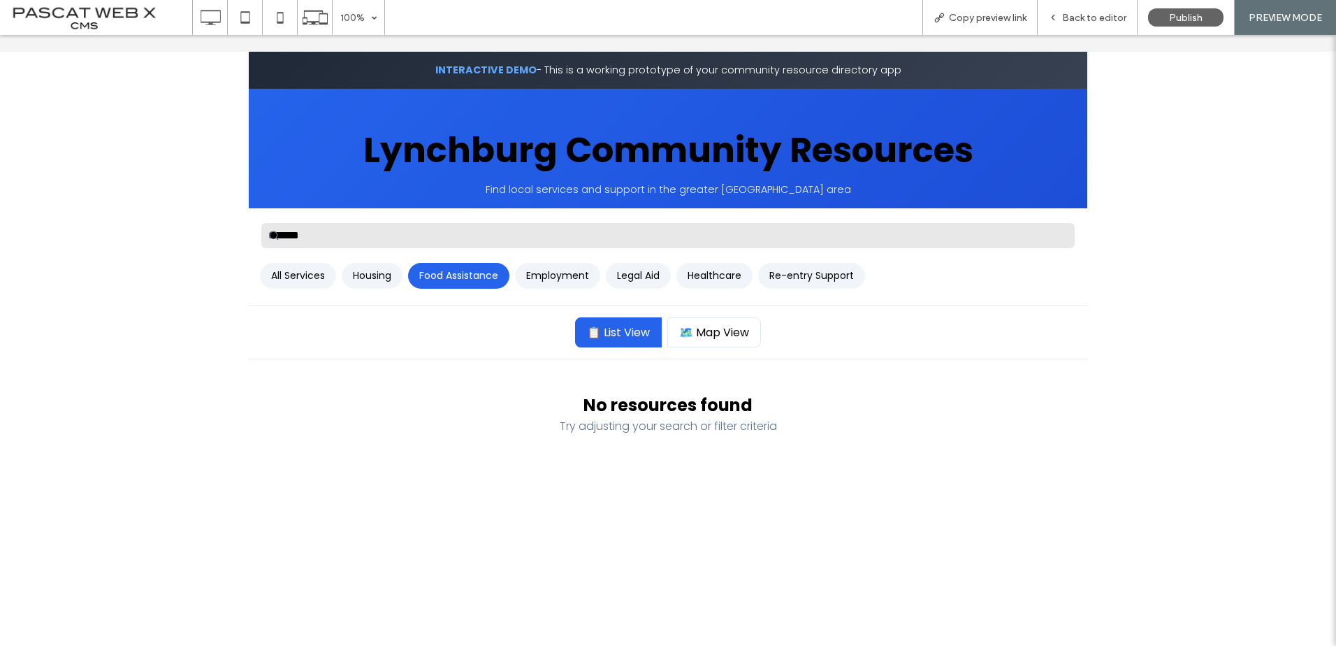
click at [725, 268] on button "Healthcare" at bounding box center [714, 276] width 76 height 26
click at [795, 268] on button "Re-entry Support" at bounding box center [811, 276] width 107 height 26
click at [1115, 22] on span "Back to editor" at bounding box center [1094, 18] width 64 height 12
